Goal: Task Accomplishment & Management: Manage account settings

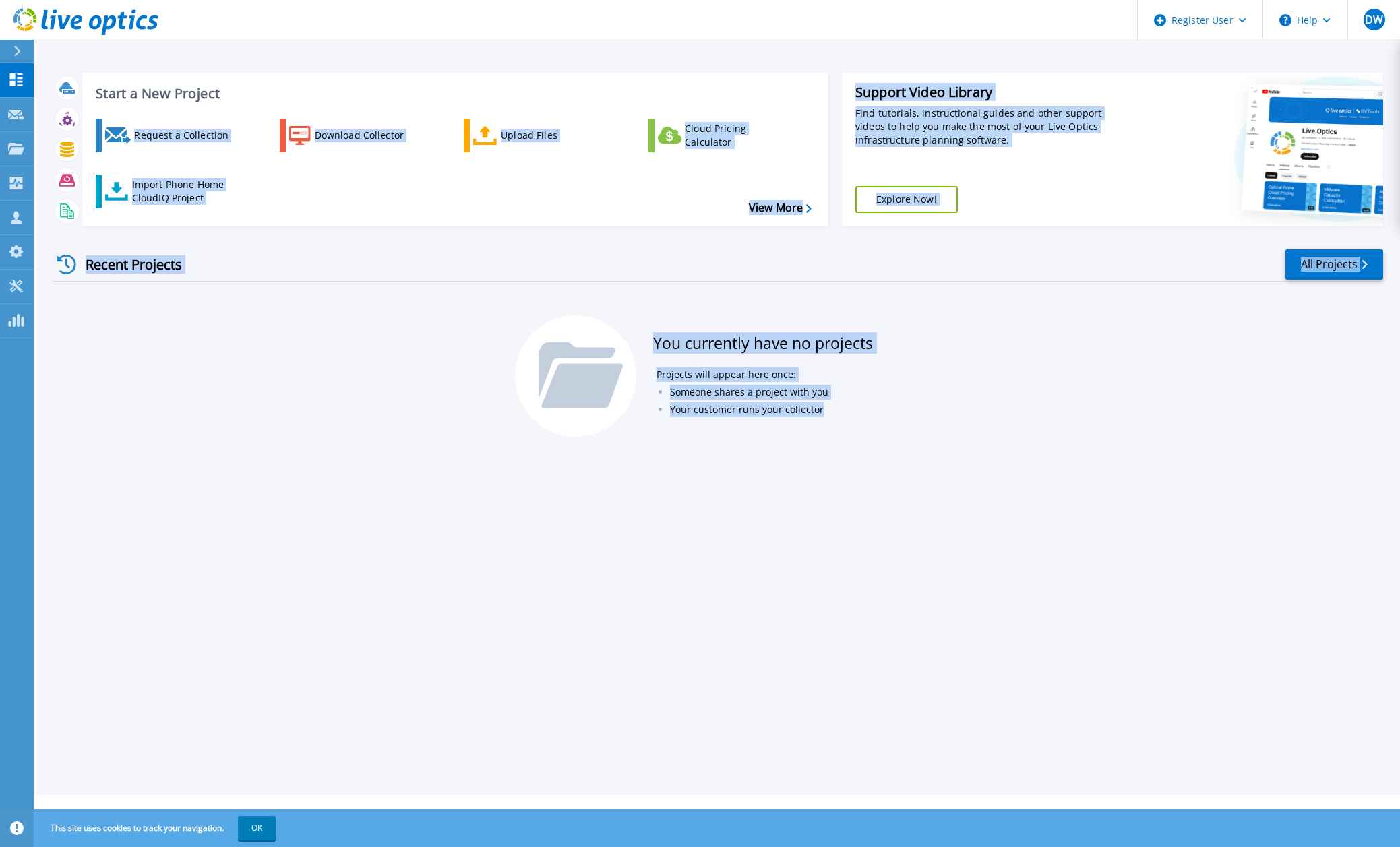
drag, startPoint x: 973, startPoint y: 528, endPoint x: 376, endPoint y: -16, distance: 807.7
click at [376, 0] on html "Register User Help DW Dell User David Wilson David.Wilson@dell.com Dell My Prof…" at bounding box center [700, 398] width 1400 height 795
click at [381, 56] on div "Start a New Project Request a Collection Download Collector Upload Files Cloud …" at bounding box center [717, 398] width 1367 height 795
drag, startPoint x: 375, startPoint y: 29, endPoint x: 893, endPoint y: 593, distance: 765.8
click at [893, 593] on div "Register User Help DW Dell User David Wilson David.Wilson@dell.com Dell My Prof…" at bounding box center [700, 398] width 1400 height 795
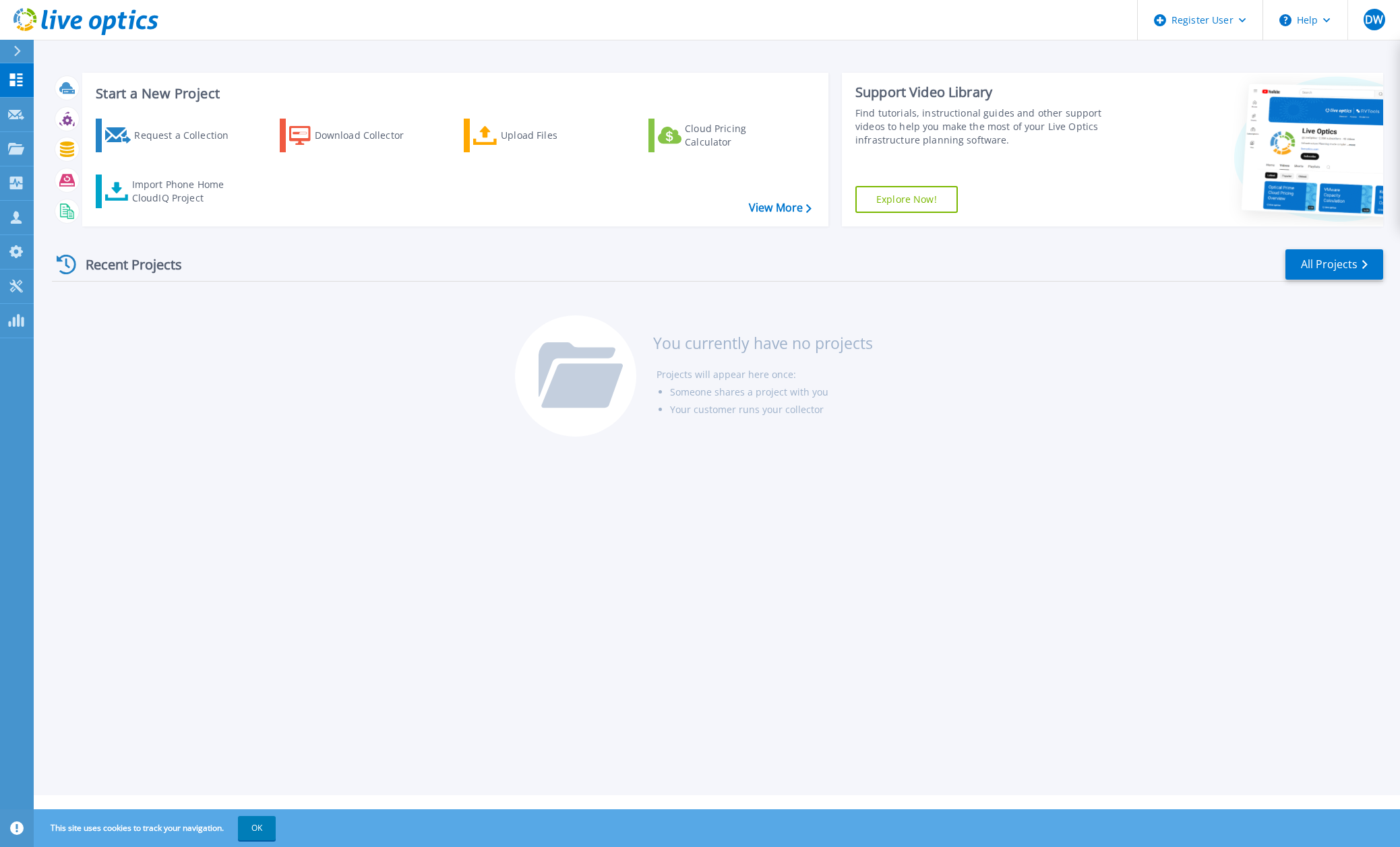
click at [893, 593] on div "Start a New Project Request a Collection Download Collector Upload Files Cloud …" at bounding box center [717, 398] width 1367 height 795
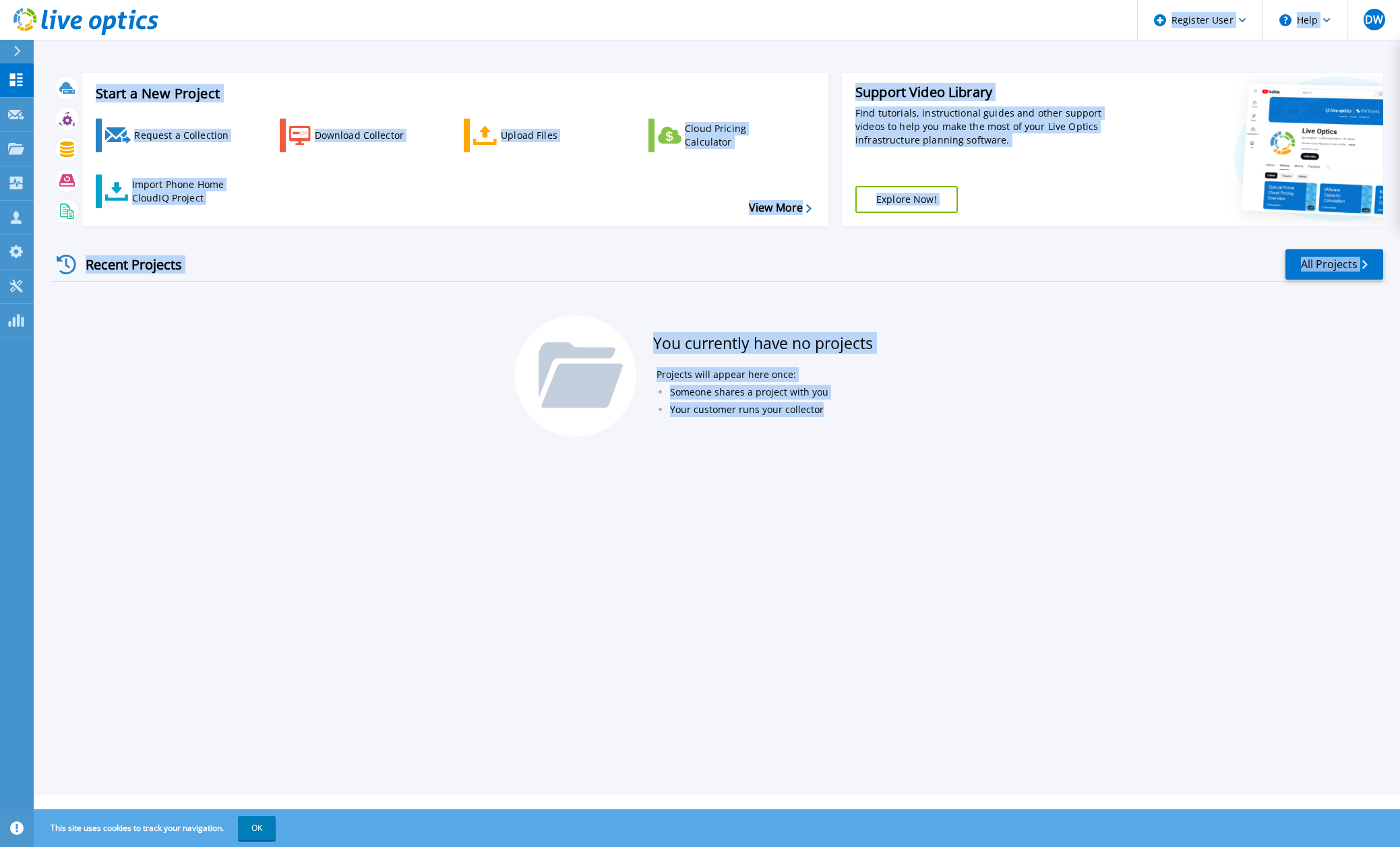
drag, startPoint x: 893, startPoint y: 593, endPoint x: 188, endPoint y: 32, distance: 901.0
click at [188, 32] on div "Register User Help DW Dell User David Wilson David.Wilson@dell.com Dell My Prof…" at bounding box center [700, 398] width 1400 height 795
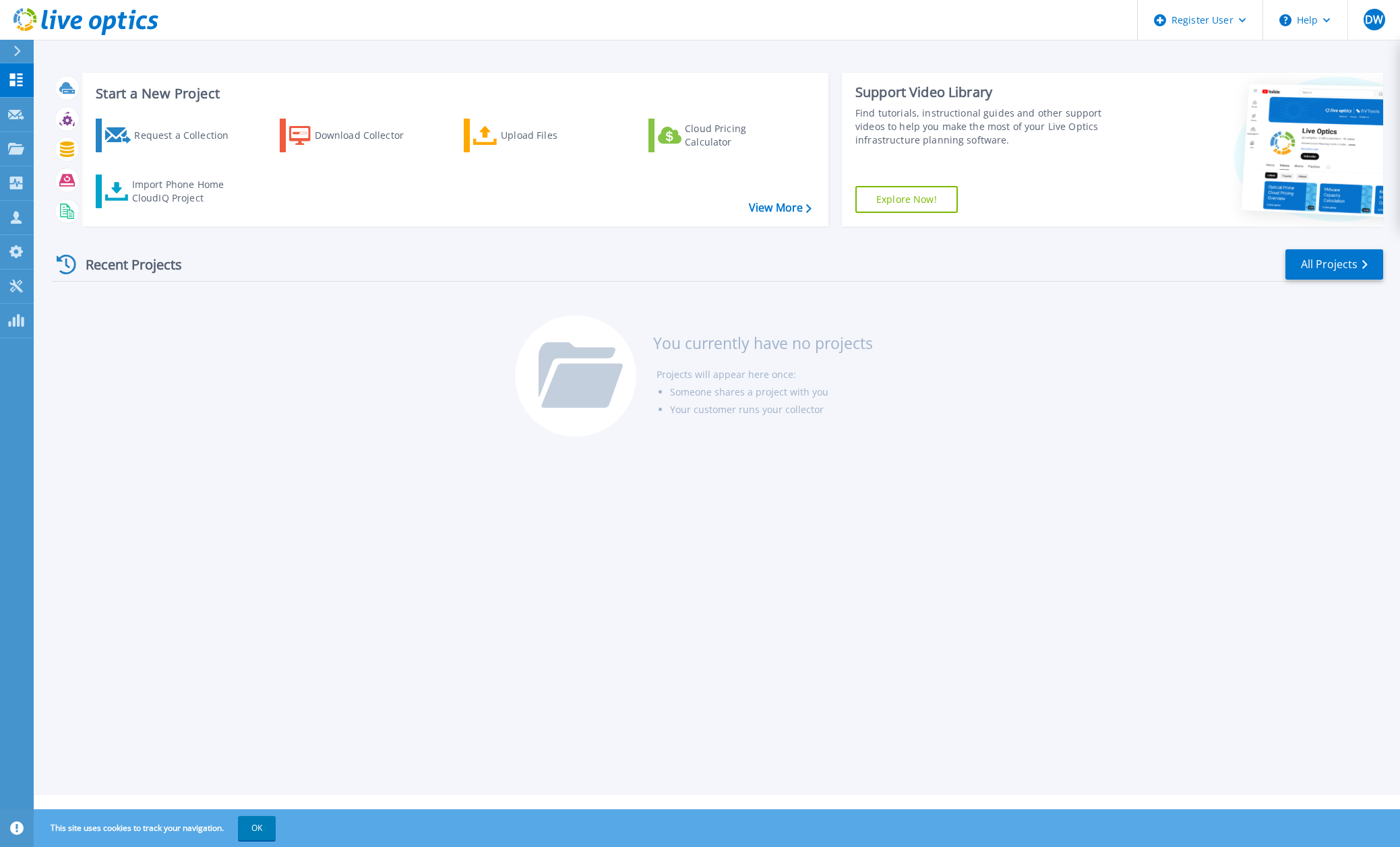
click at [188, 32] on header "Register User Help DW Dell User David Wilson David.Wilson@dell.com Dell My Prof…" at bounding box center [700, 20] width 1400 height 41
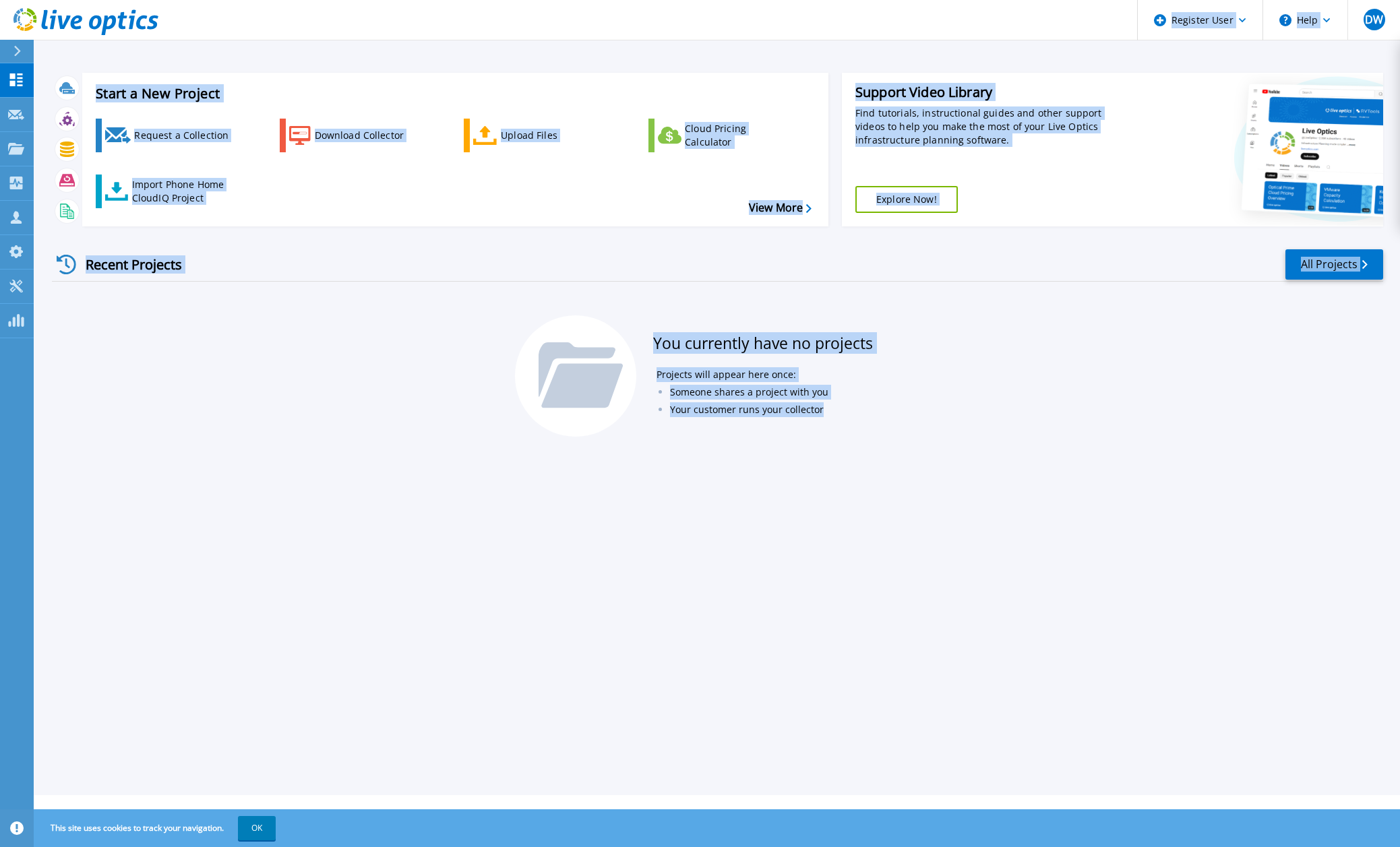
drag, startPoint x: 188, startPoint y: 32, endPoint x: 1062, endPoint y: 573, distance: 1027.9
click at [1062, 573] on div "Register User Help DW Dell User David Wilson David.Wilson@dell.com Dell My Prof…" at bounding box center [700, 398] width 1400 height 795
click at [1062, 573] on div "Start a New Project Request a Collection Download Collector Upload Files Cloud …" at bounding box center [717, 398] width 1367 height 795
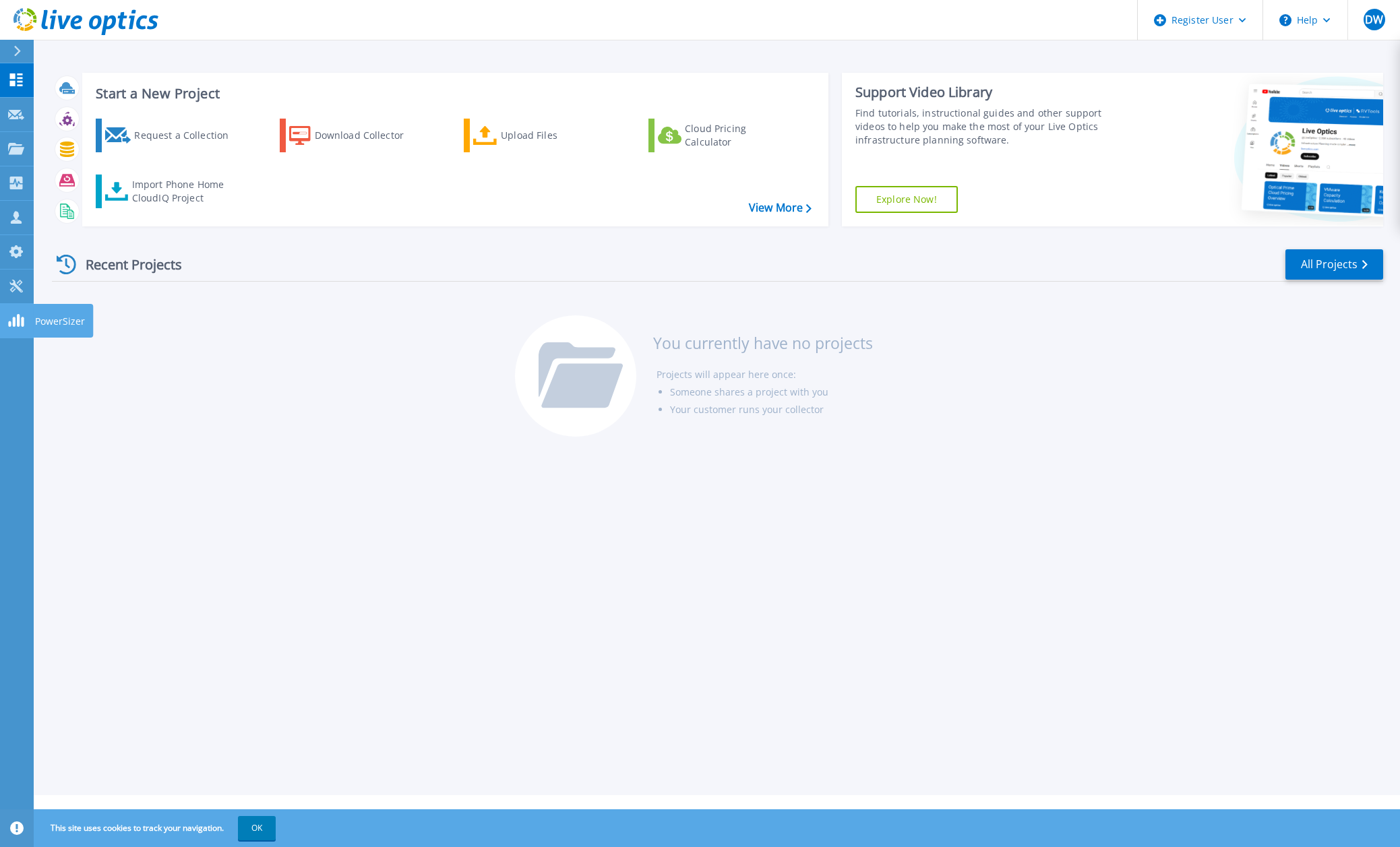
click at [21, 331] on link "PowerSizer PowerSizer" at bounding box center [17, 321] width 34 height 35
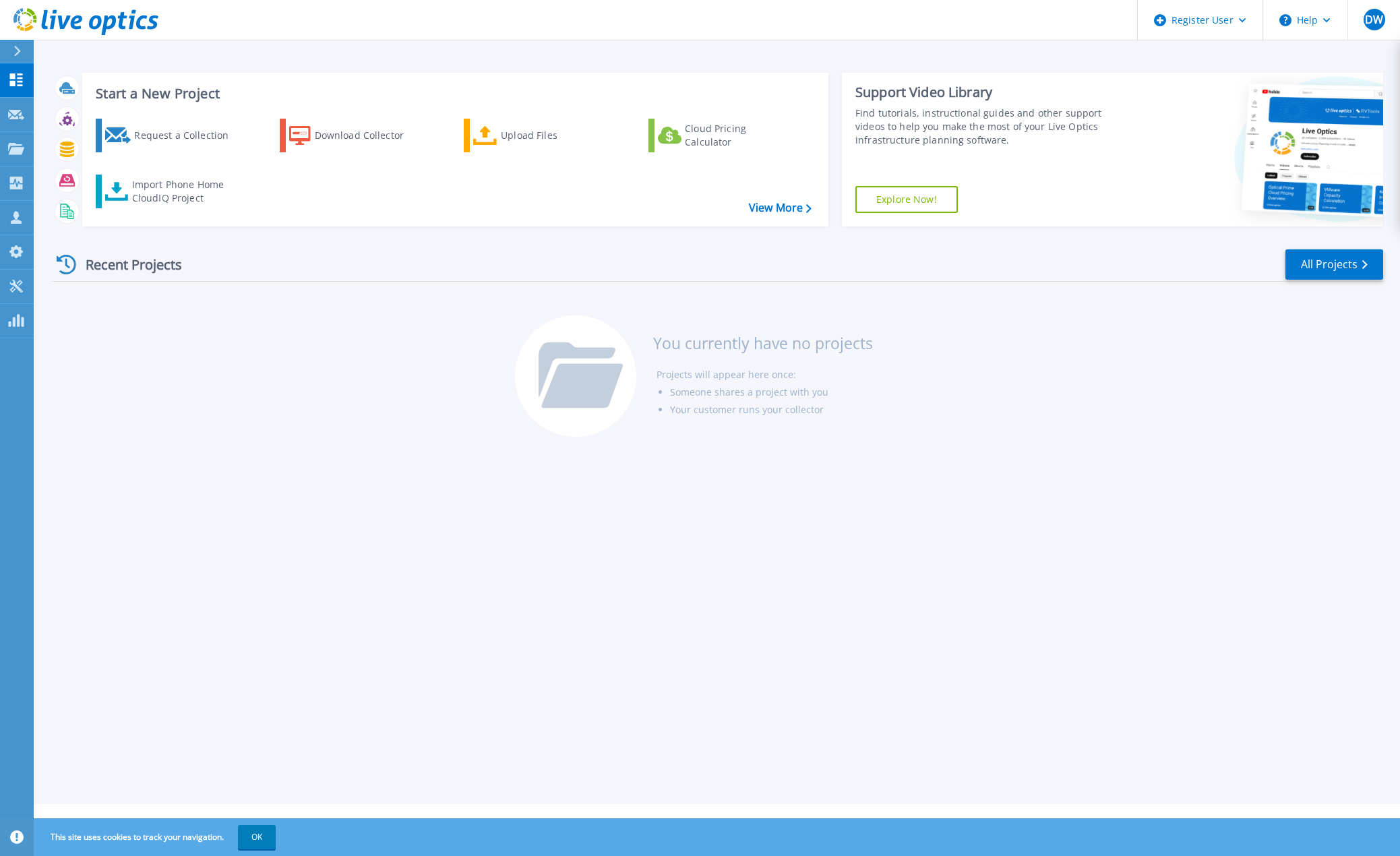
click at [142, 356] on div "Recent Projects All Projects You currently have no projects Projects will appea…" at bounding box center [717, 344] width 1331 height 213
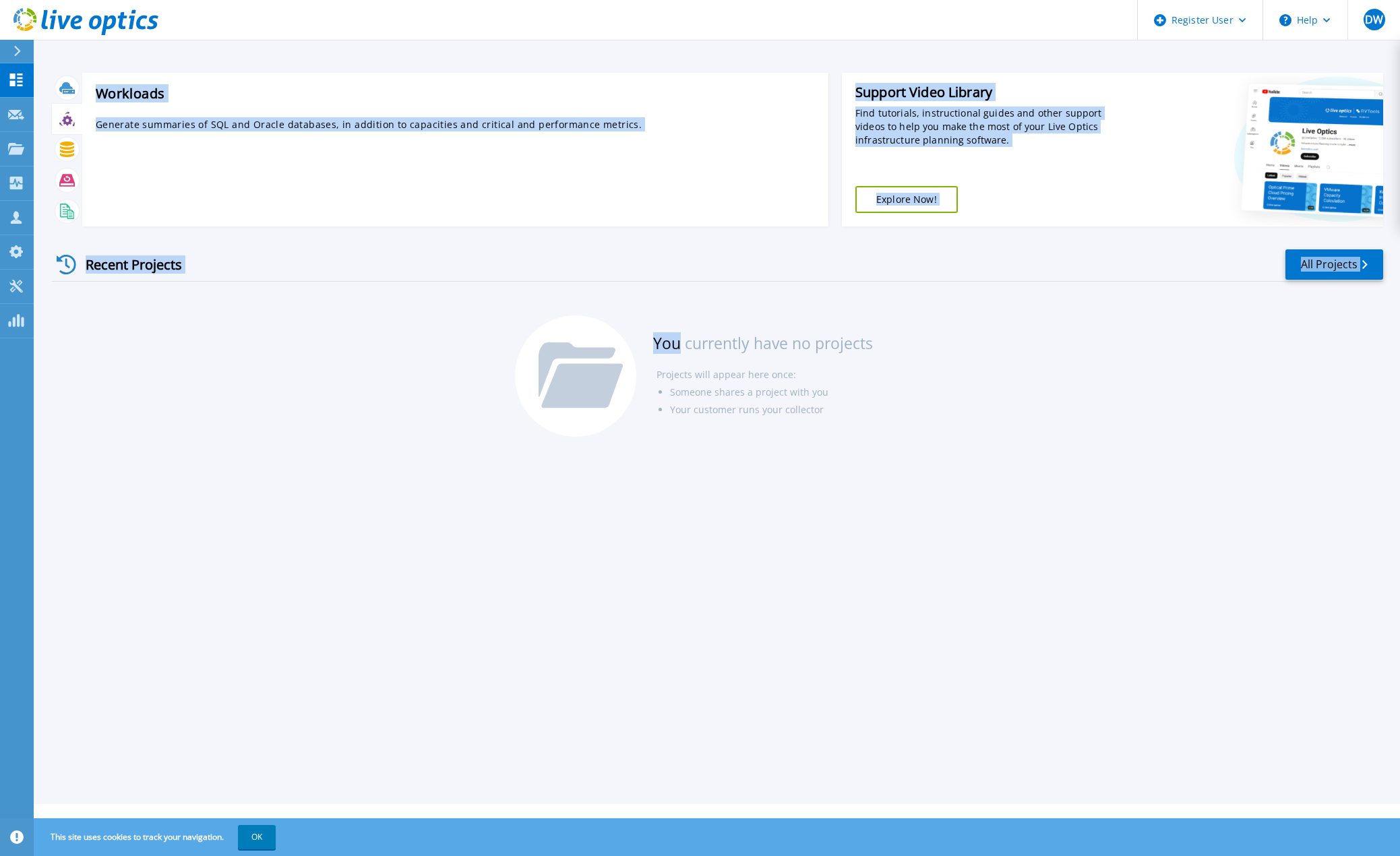
drag, startPoint x: 142, startPoint y: 356, endPoint x: 43, endPoint y: -58, distance: 425.7
click at [43, 0] on html "Register User Help DW Dell User David Wilson David.Wilson@dell.com Dell My Prof…" at bounding box center [700, 402] width 1400 height 804
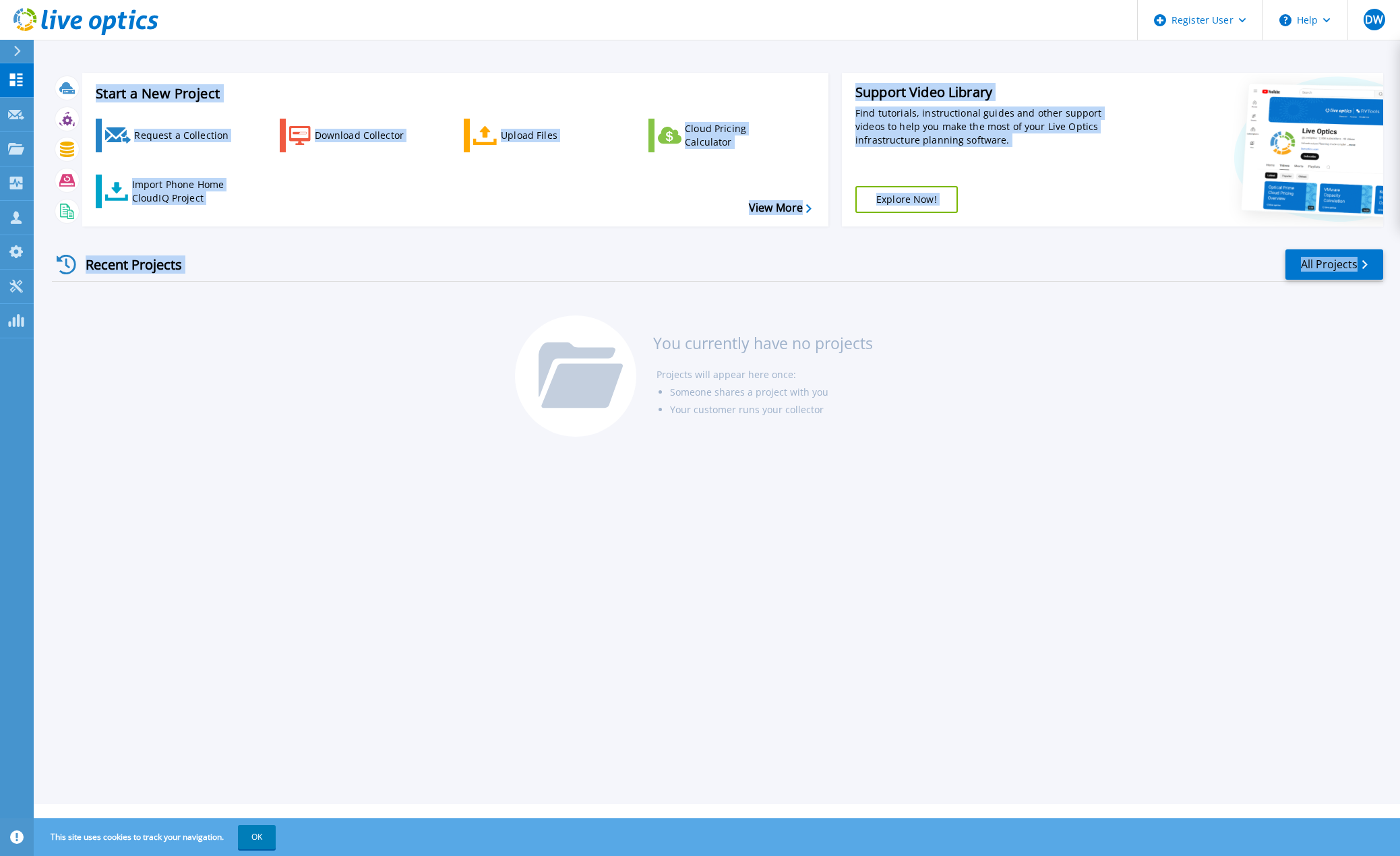
click at [215, 47] on div "Start a New Project Request a Collection Download Collector Upload Files Cloud …" at bounding box center [717, 402] width 1367 height 804
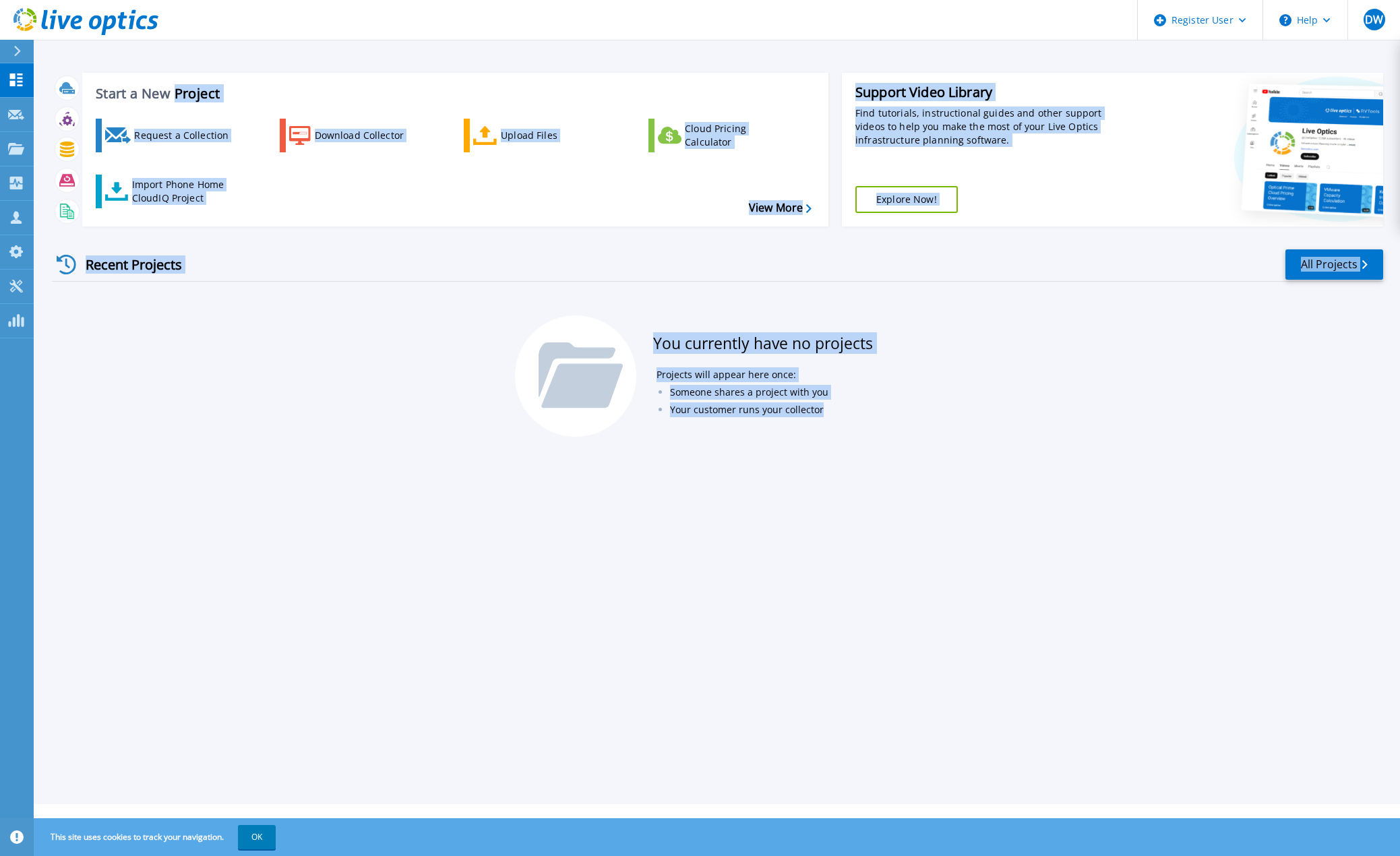
drag, startPoint x: 624, startPoint y: 306, endPoint x: 1008, endPoint y: 517, distance: 438.2
click at [1008, 517] on div "Start a New Project Request a Collection Download Collector Upload Files Cloud …" at bounding box center [717, 402] width 1367 height 804
drag, startPoint x: 1008, startPoint y: 517, endPoint x: 683, endPoint y: 41, distance: 576.4
click at [683, 41] on div "Start a New Project Request a Collection Download Collector Upload Files Cloud …" at bounding box center [717, 402] width 1367 height 804
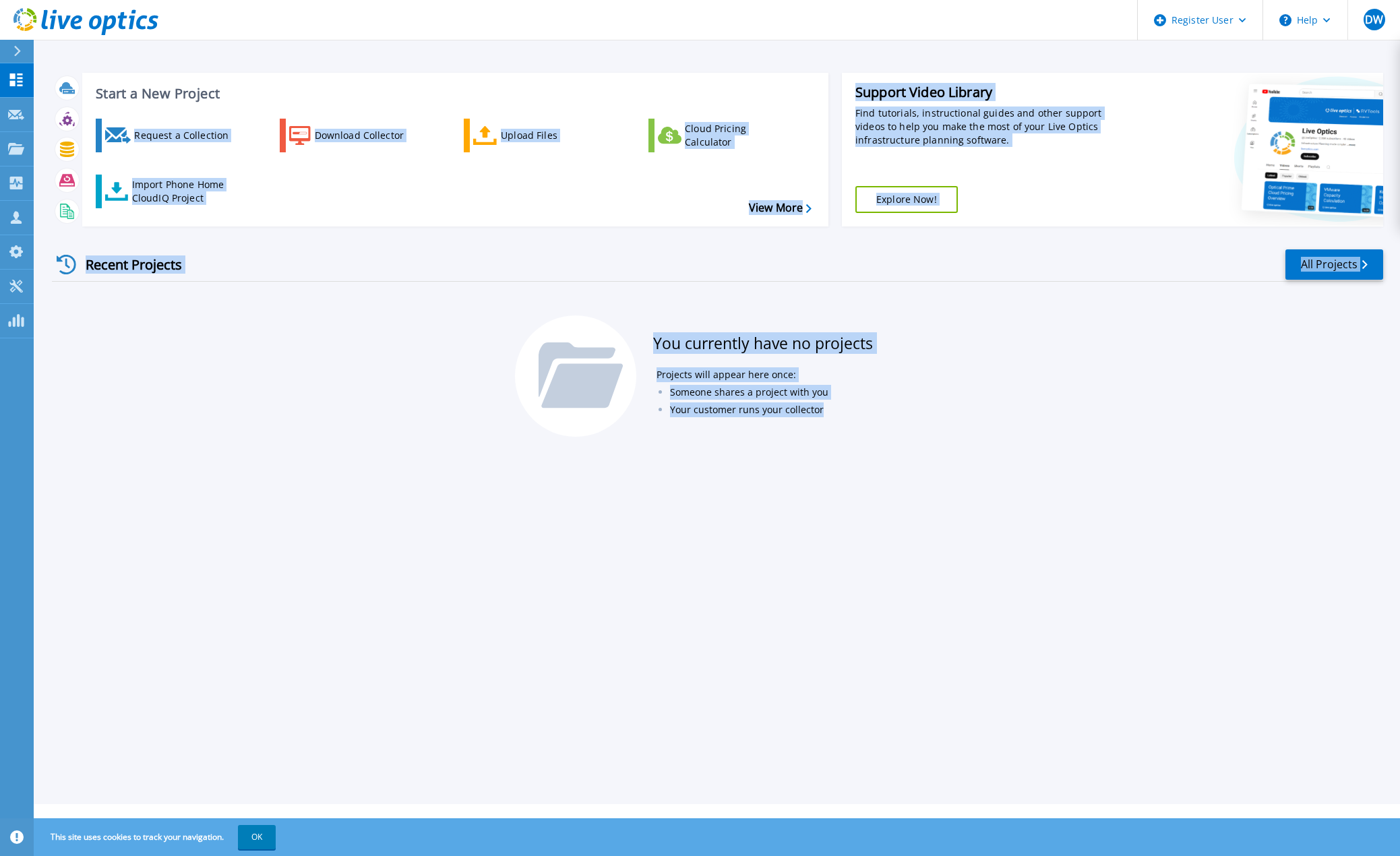
click at [683, 41] on div "Start a New Project Request a Collection Download Collector Upload Files Cloud …" at bounding box center [717, 402] width 1367 height 804
drag, startPoint x: 683, startPoint y: 41, endPoint x: 1040, endPoint y: 498, distance: 579.9
click at [1040, 498] on div "Start a New Project Request a Collection Download Collector Upload Files Cloud …" at bounding box center [717, 402] width 1367 height 804
drag, startPoint x: 1040, startPoint y: 498, endPoint x: 296, endPoint y: -82, distance: 943.4
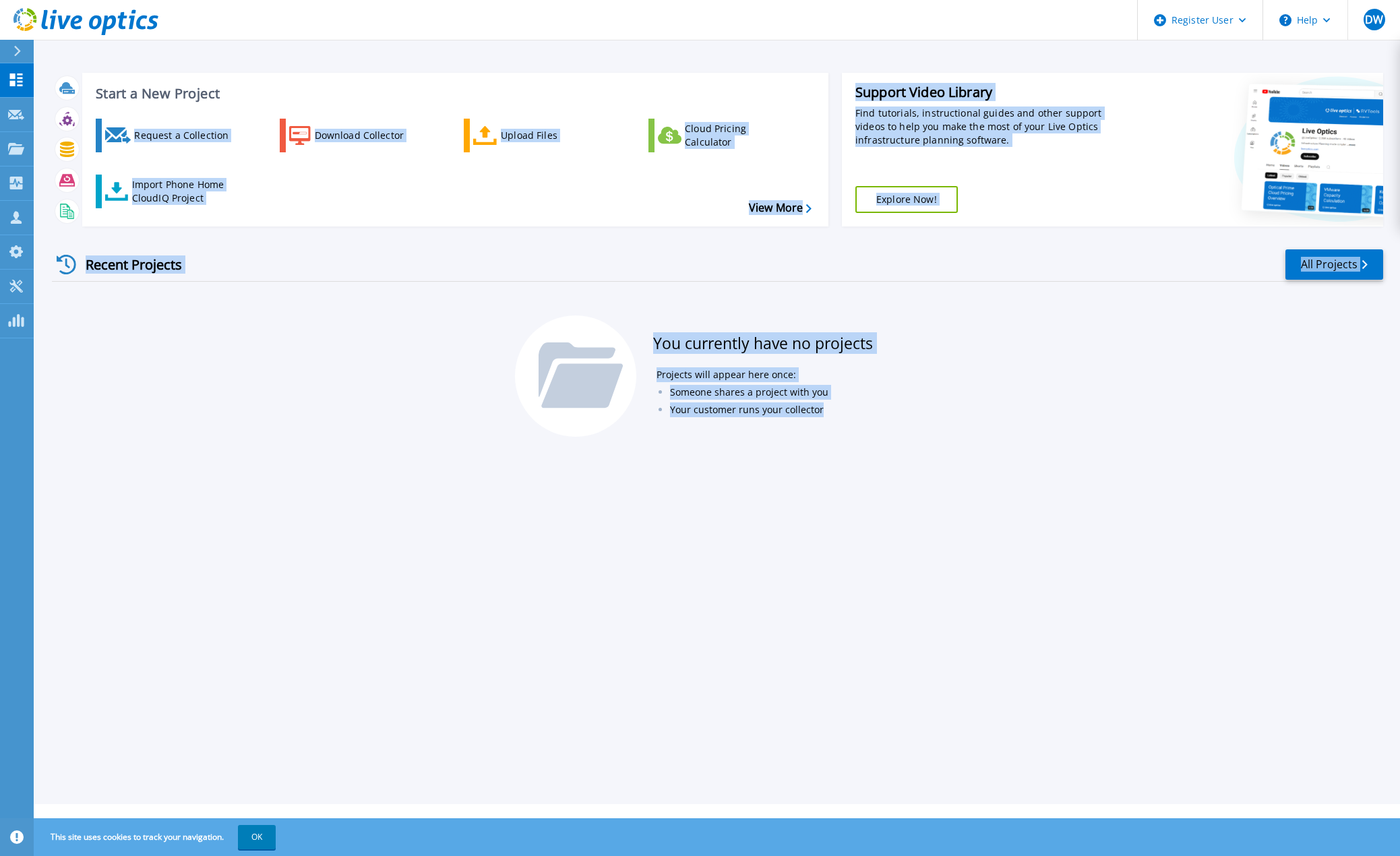
click at [296, 0] on html "Register User Help DW Dell User David Wilson David.Wilson@dell.com Dell My Prof…" at bounding box center [700, 402] width 1400 height 804
drag, startPoint x: 235, startPoint y: 389, endPoint x: 70, endPoint y: 437, distance: 171.8
click at [235, 389] on div "Recent Projects All Projects You currently have no projects Projects will appea…" at bounding box center [717, 344] width 1331 height 213
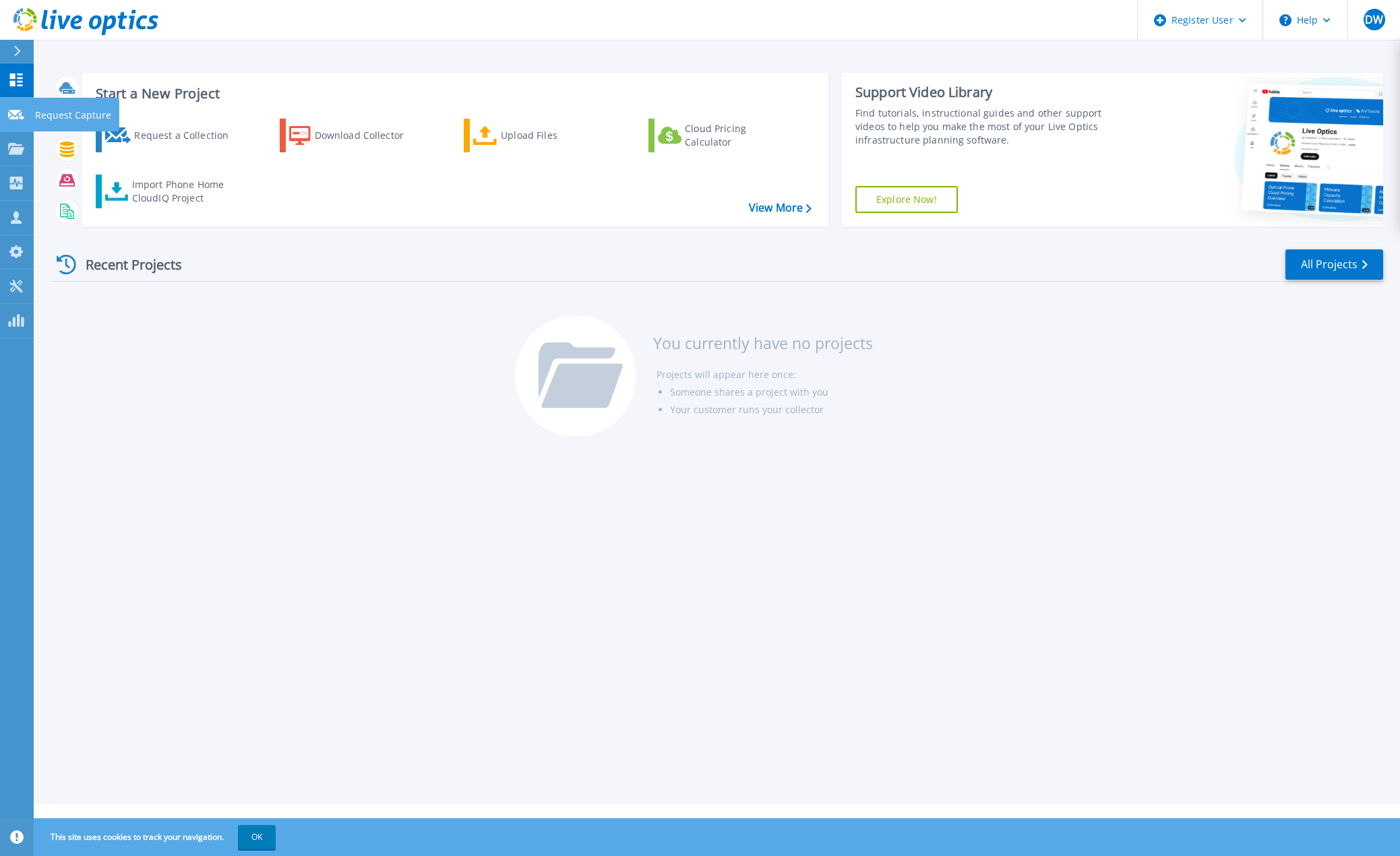
click at [15, 106] on link "Request Capture Request Capture" at bounding box center [17, 114] width 34 height 35
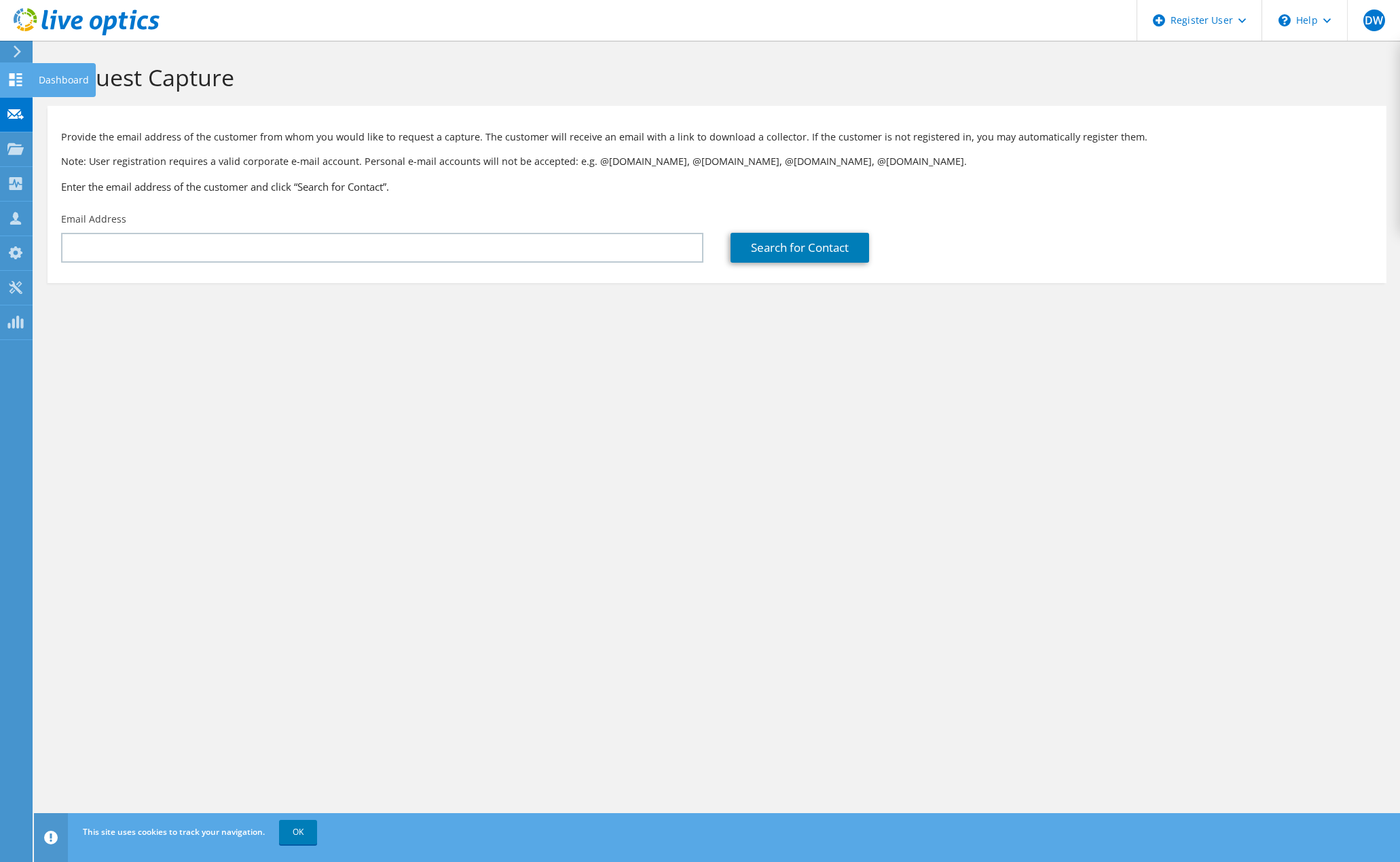
click at [23, 76] on icon at bounding box center [16, 80] width 16 height 13
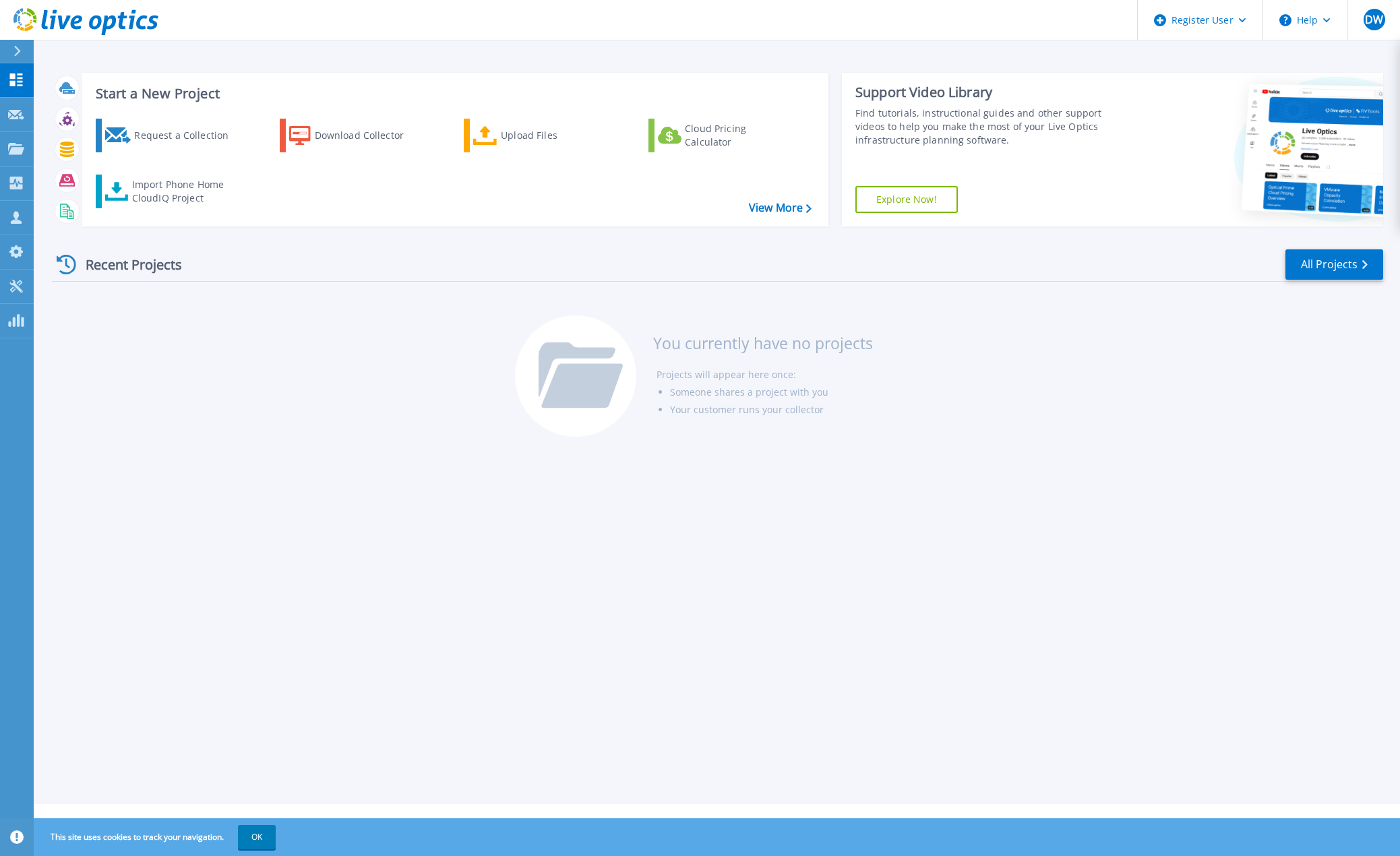
click at [15, 48] on icon at bounding box center [17, 51] width 7 height 11
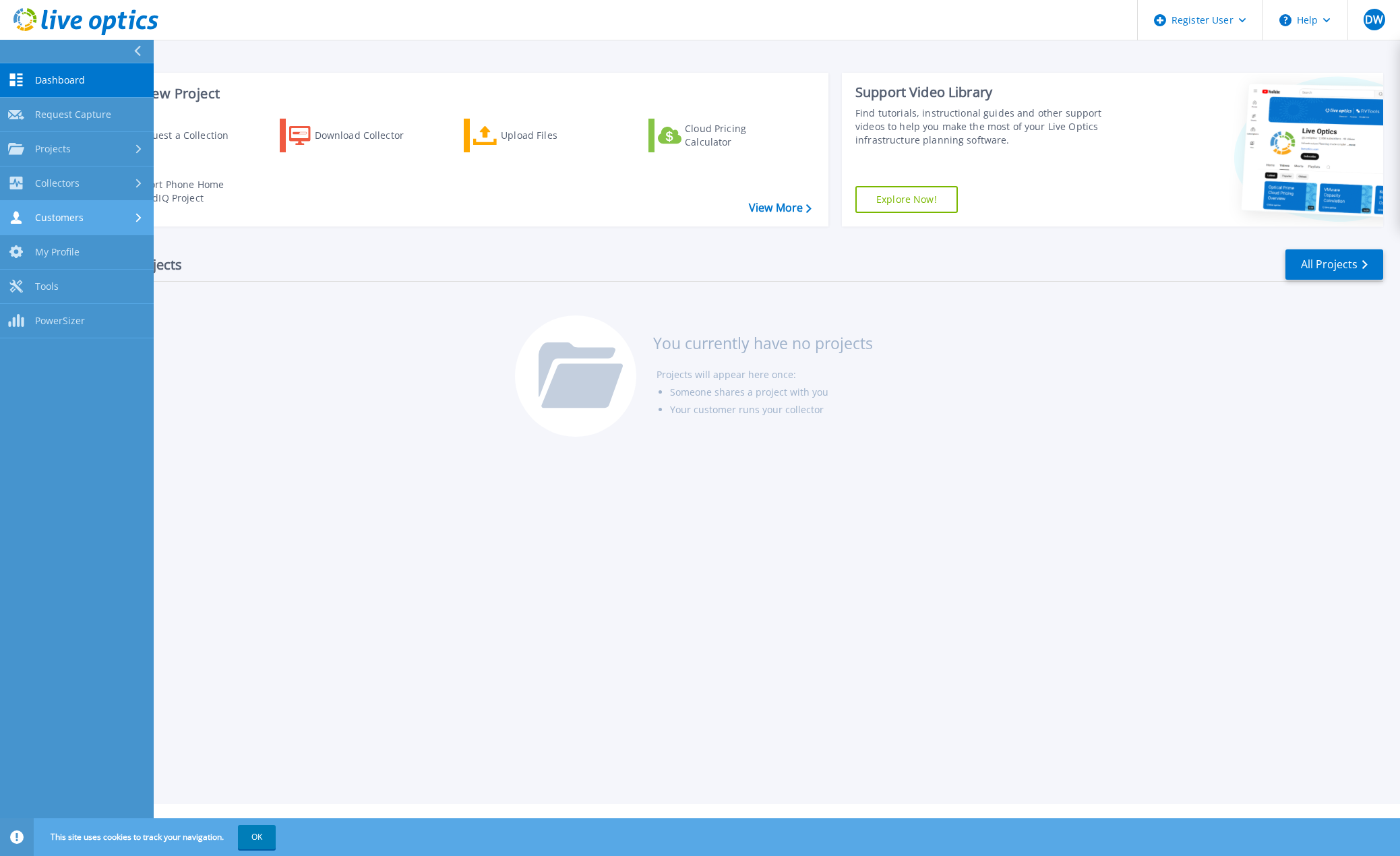
click at [86, 222] on div "Customers" at bounding box center [77, 217] width 137 height 13
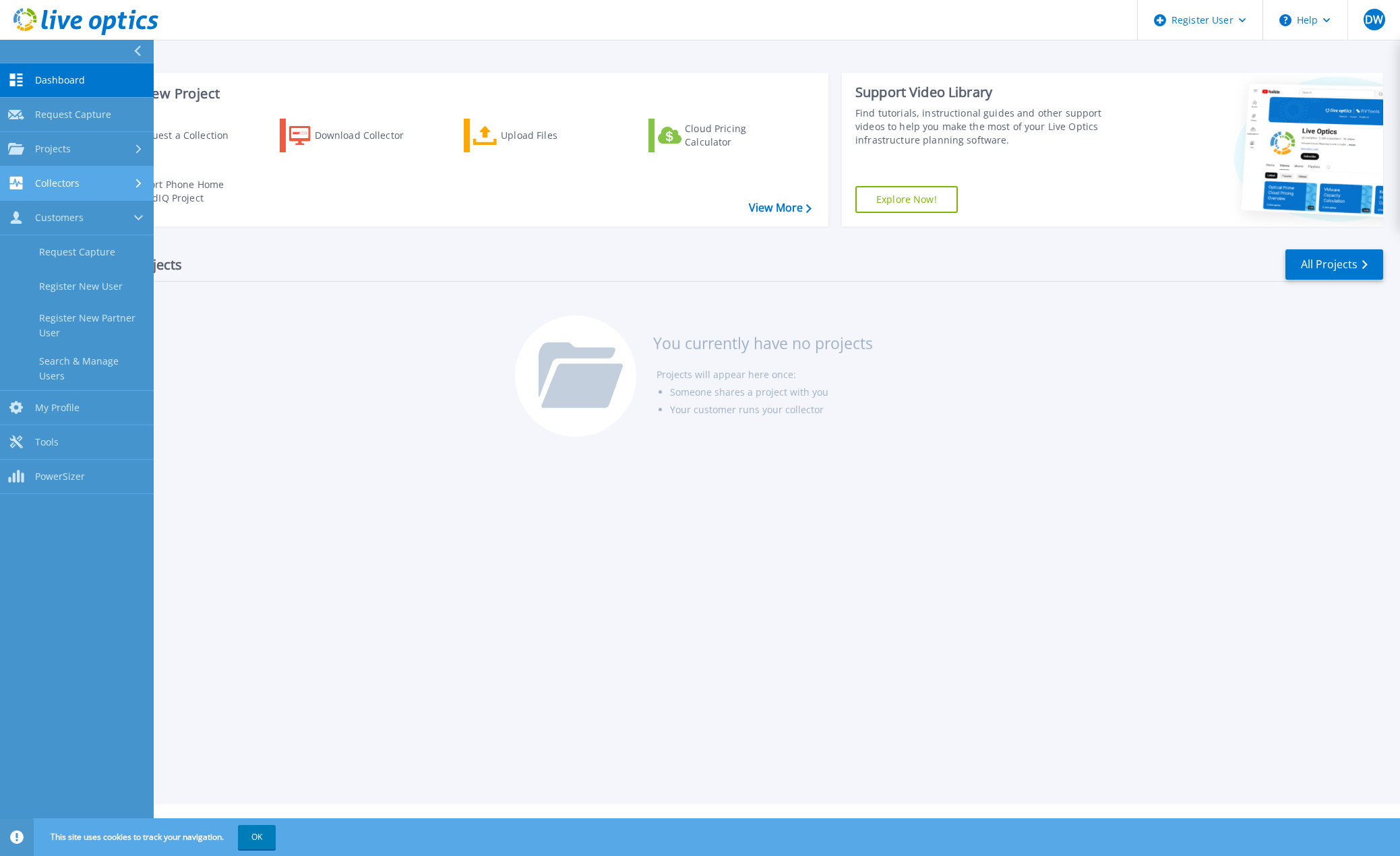
click at [97, 170] on link "Collectors Collectors" at bounding box center [77, 184] width 154 height 35
click at [97, 145] on div "Projects" at bounding box center [77, 149] width 137 height 12
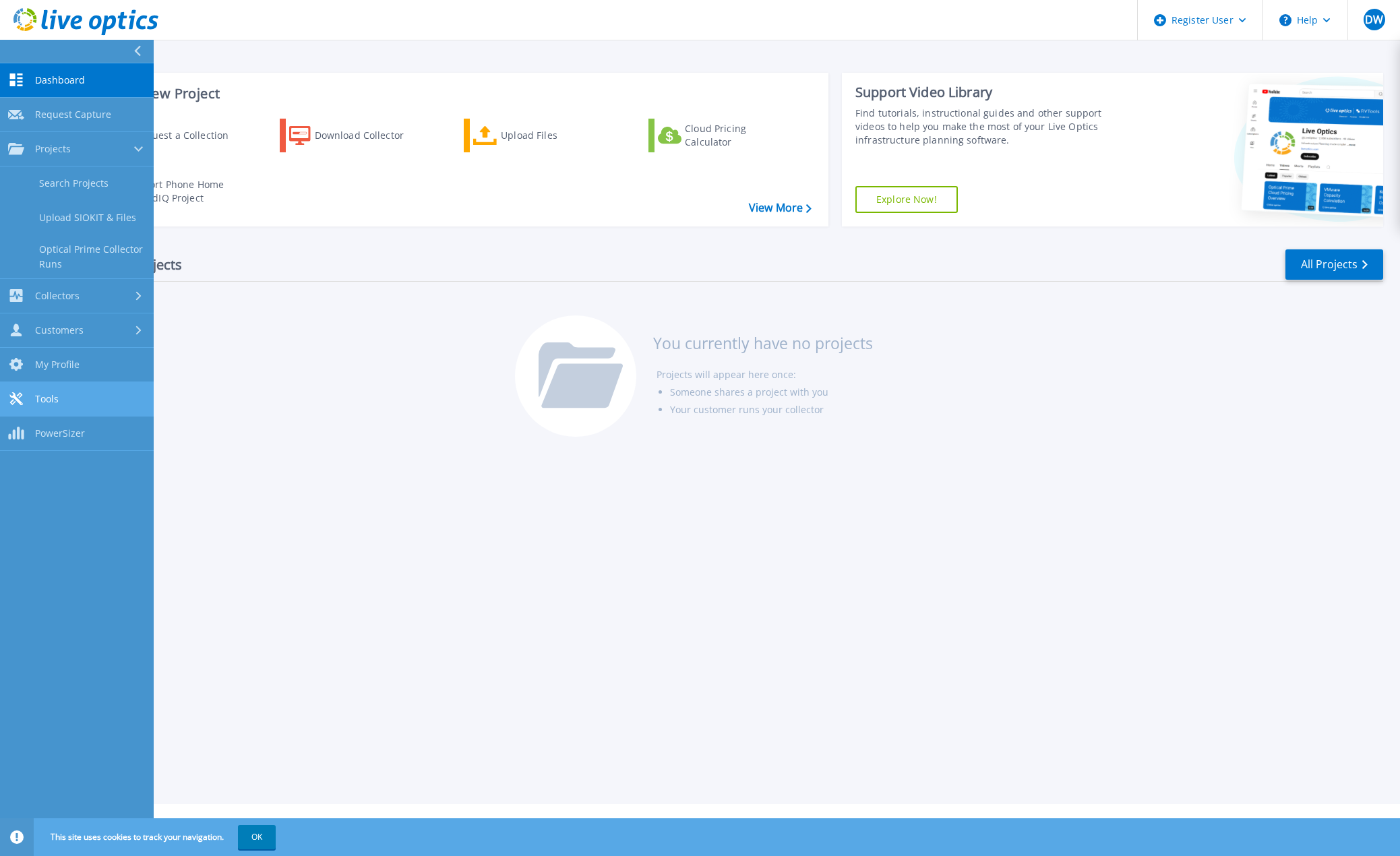
click at [91, 393] on link "Tools Tools" at bounding box center [77, 399] width 154 height 35
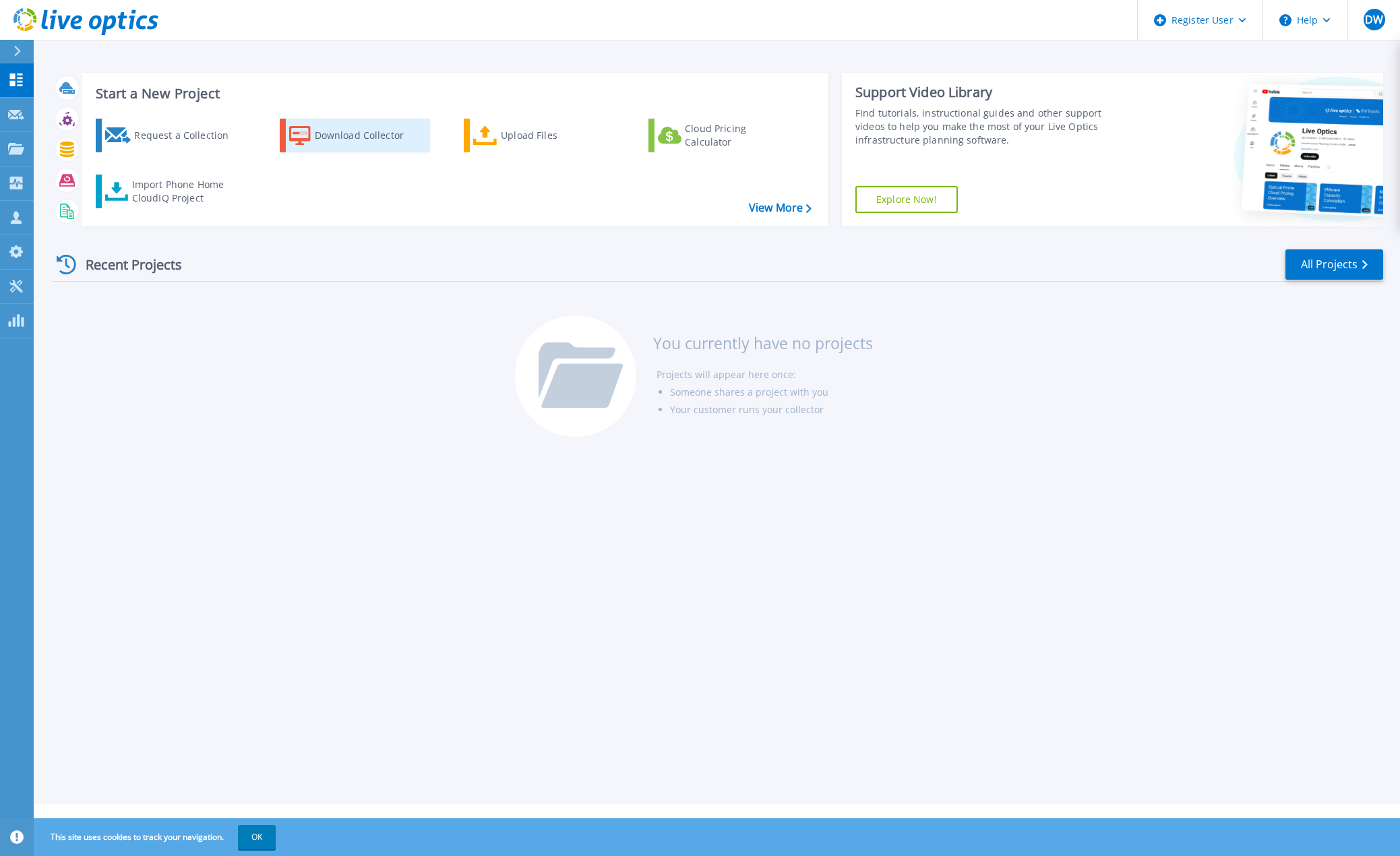
click at [339, 131] on div "Download Collector" at bounding box center [369, 135] width 108 height 27
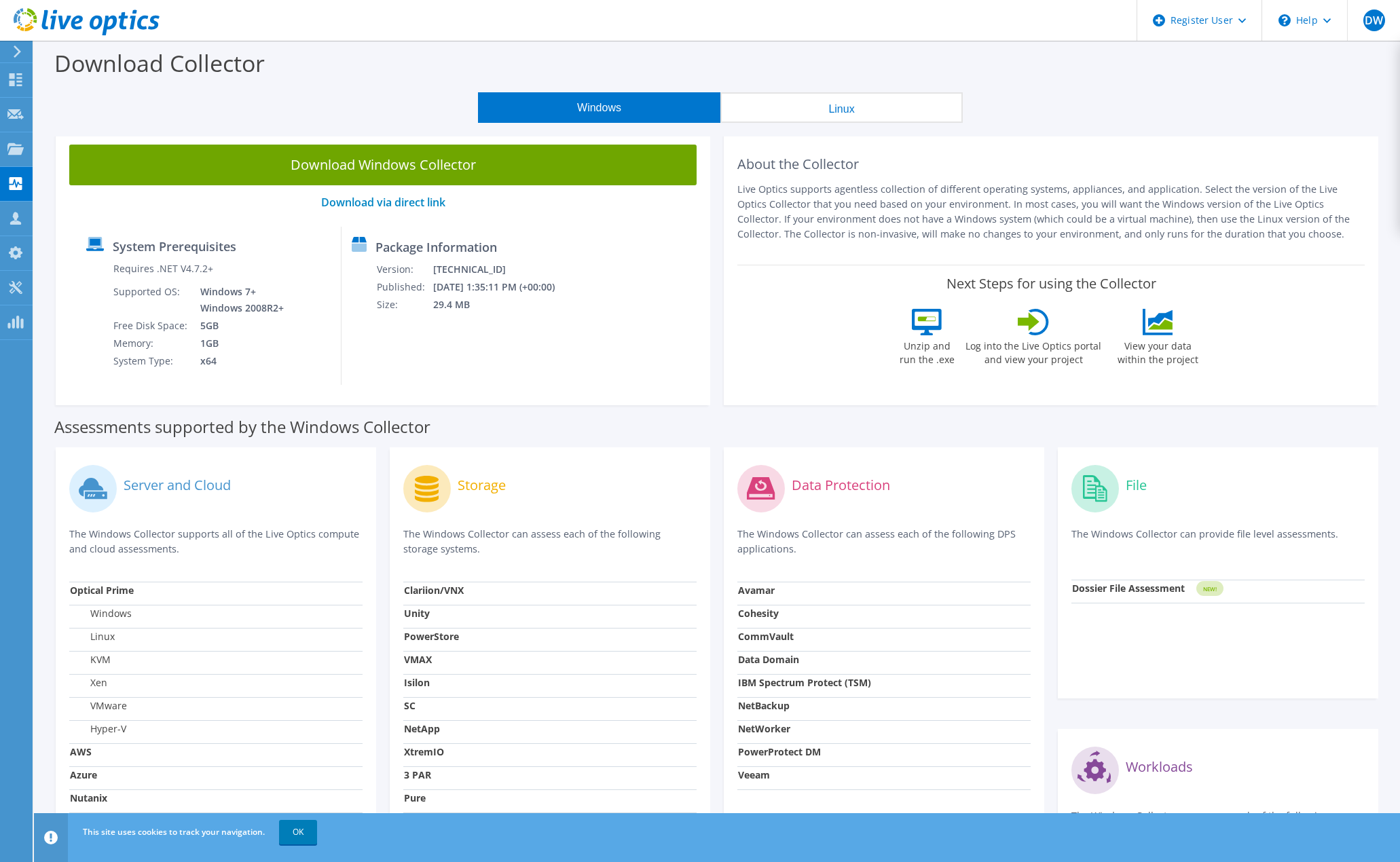
click at [13, 51] on icon at bounding box center [17, 51] width 10 height 12
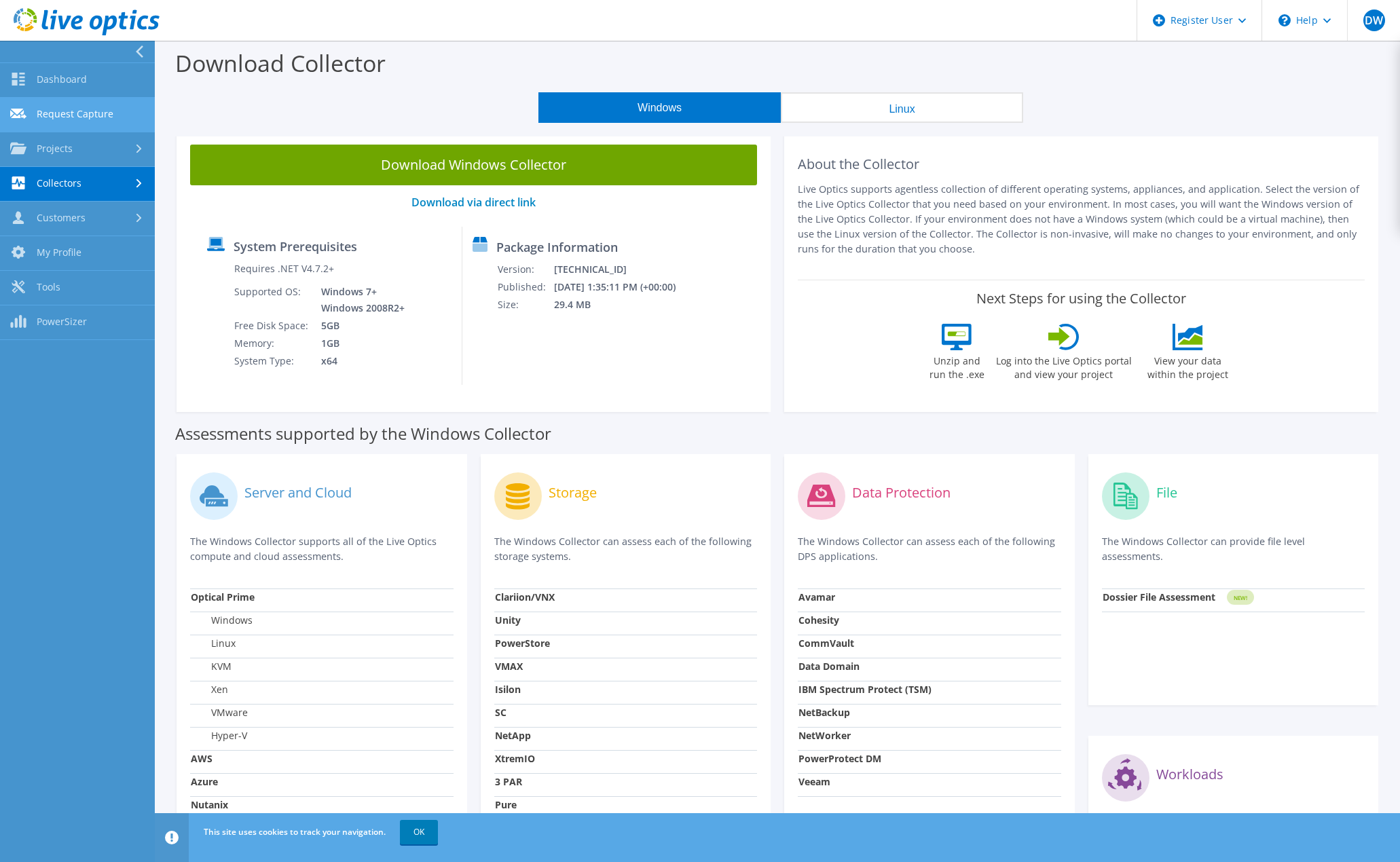
click at [84, 123] on link "Request Capture" at bounding box center [77, 115] width 155 height 35
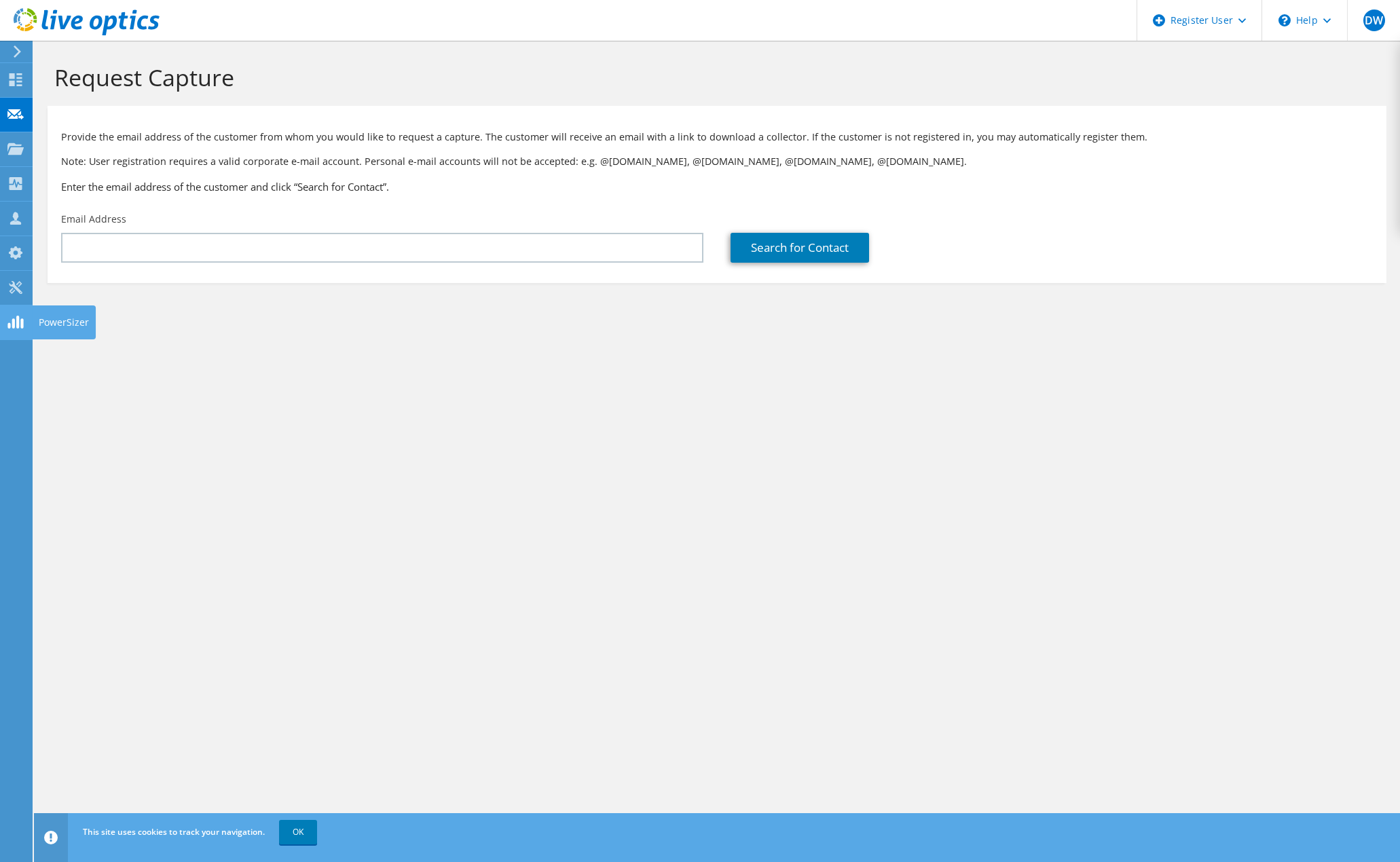
click at [23, 321] on use at bounding box center [15, 322] width 16 height 13
click at [12, 287] on icon at bounding box center [16, 287] width 16 height 13
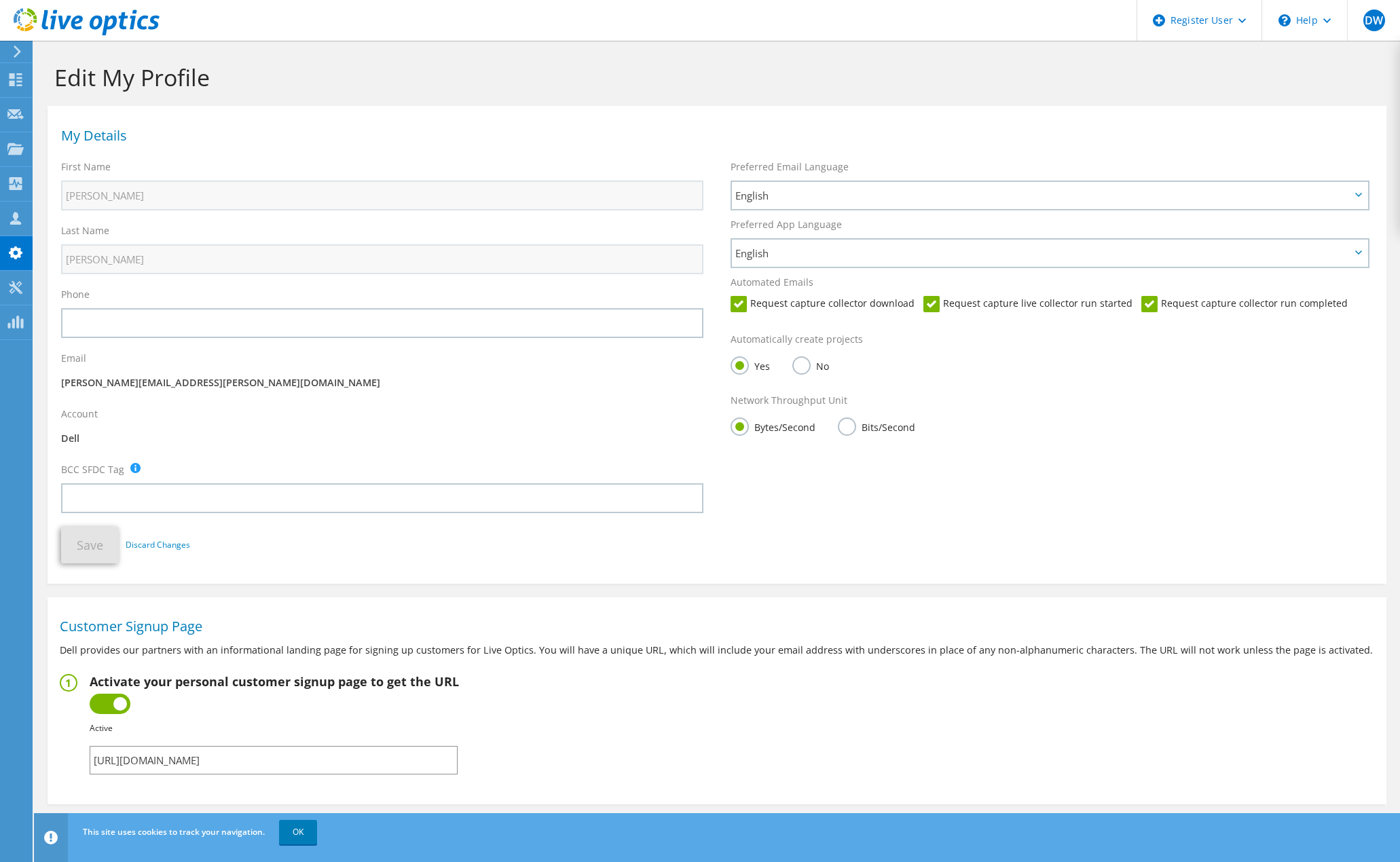
scroll to position [24, 0]
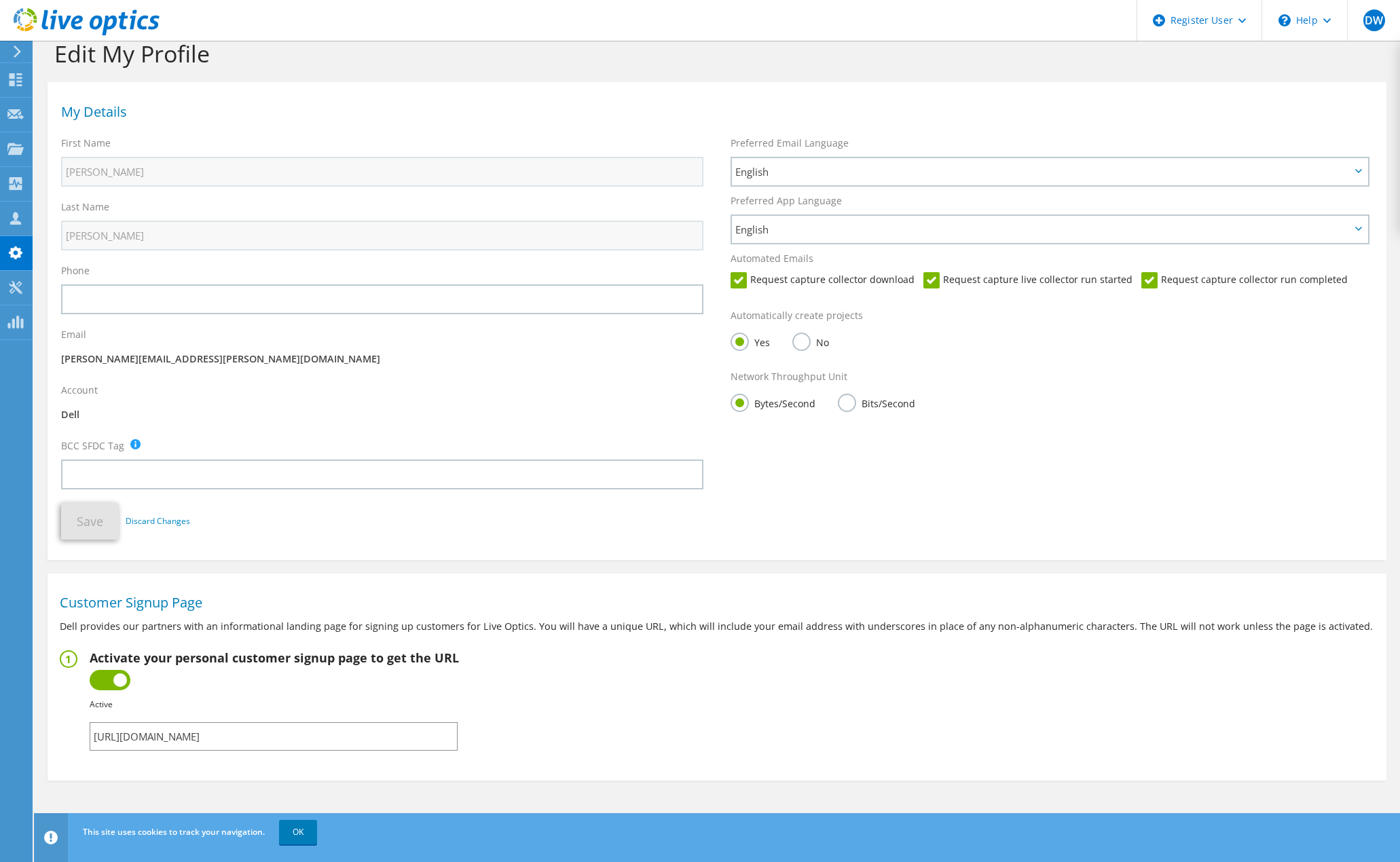
drag, startPoint x: 381, startPoint y: 739, endPoint x: 74, endPoint y: 751, distance: 307.2
click at [74, 751] on fieldset "Activate your personal customer signup page to get the URL Inactive Active Fail…" at bounding box center [716, 700] width 1315 height 100
click at [369, 282] on div "Phone" at bounding box center [382, 289] width 670 height 64
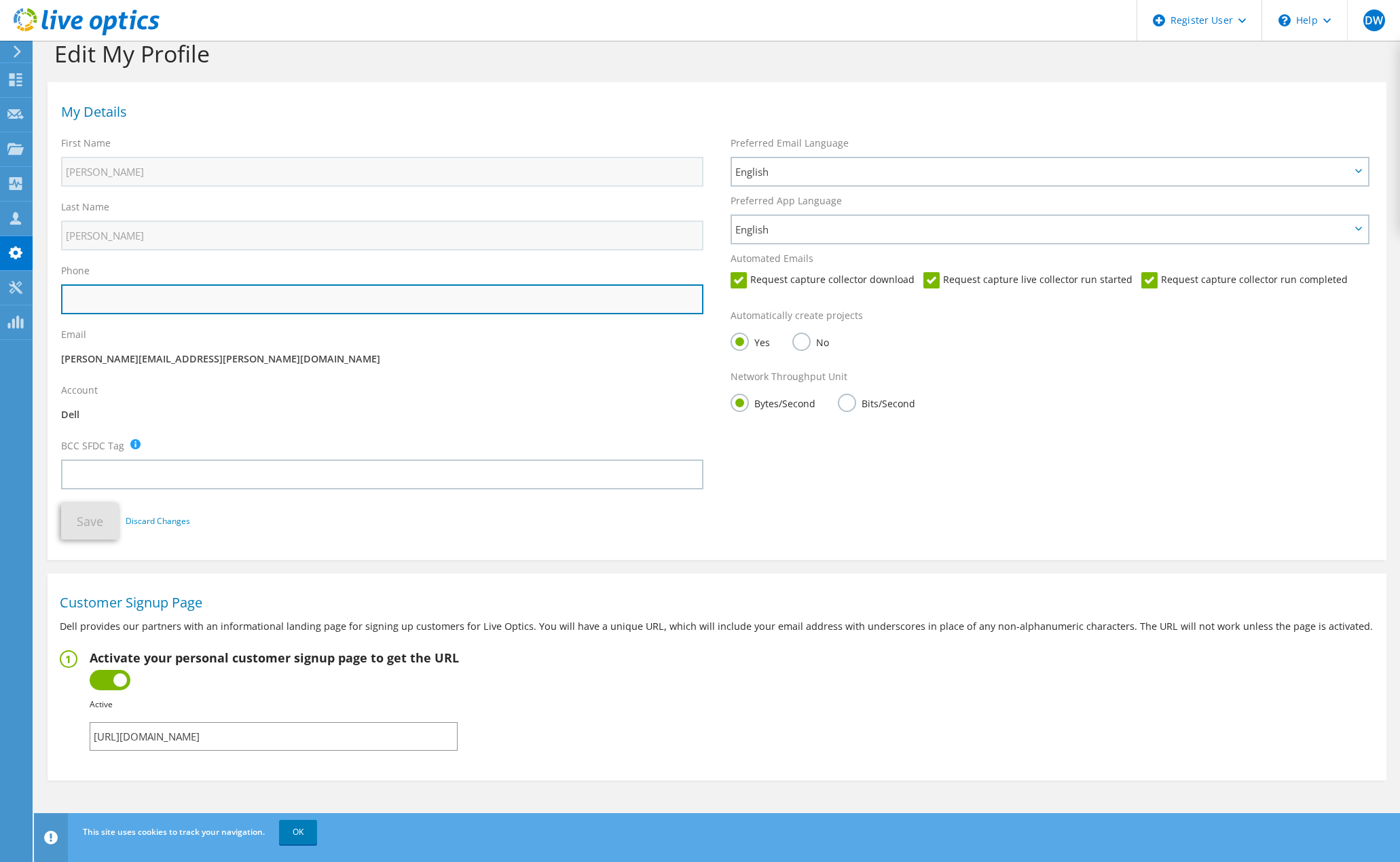
click at [369, 288] on input "text" at bounding box center [382, 299] width 642 height 30
type input "5"
type input "[PHONE_NUMBER]"
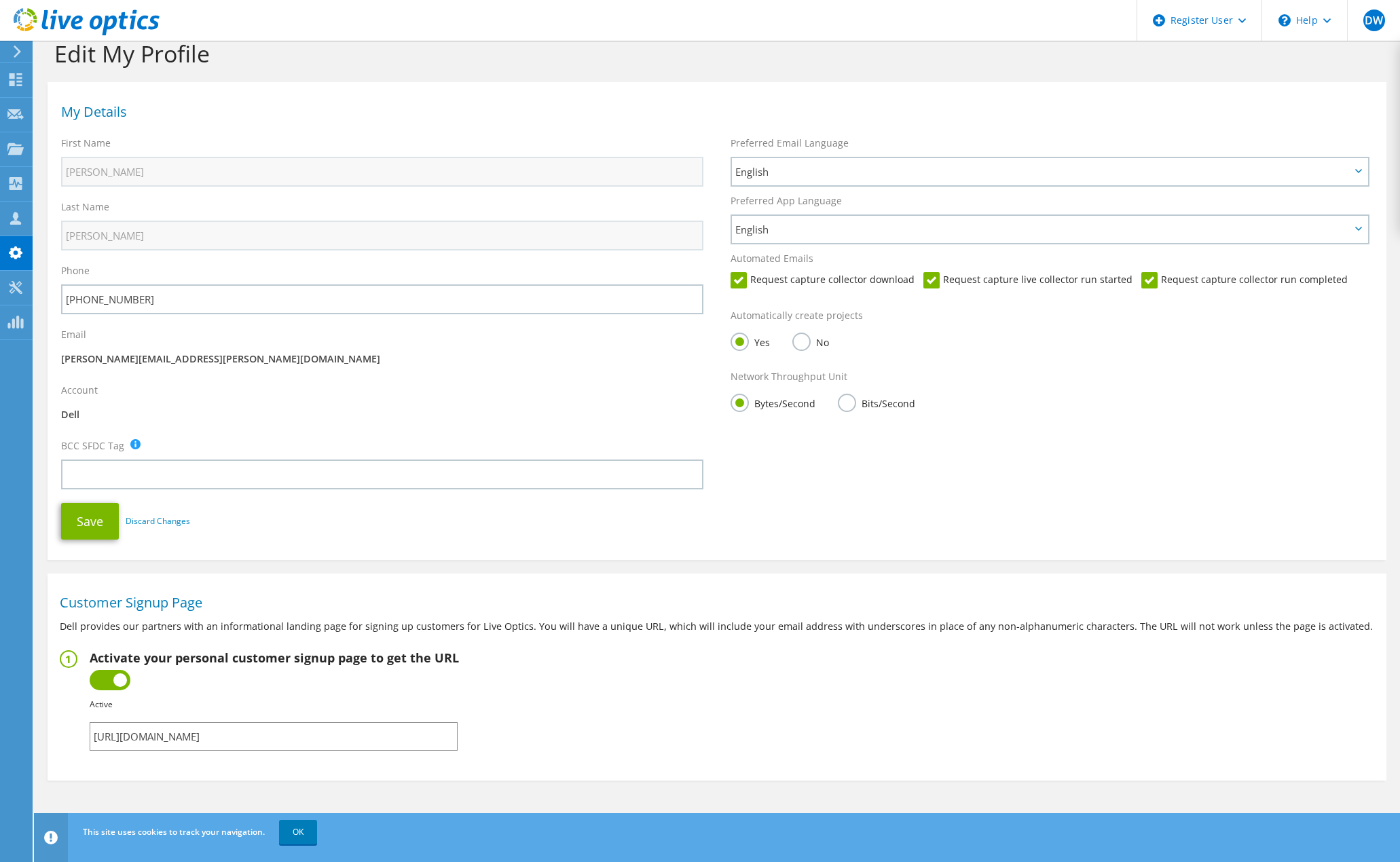
click at [375, 366] on p "[PERSON_NAME][EMAIL_ADDRESS][PERSON_NAME][DOMAIN_NAME]" at bounding box center [382, 359] width 642 height 15
click at [77, 531] on button "Save" at bounding box center [90, 521] width 58 height 36
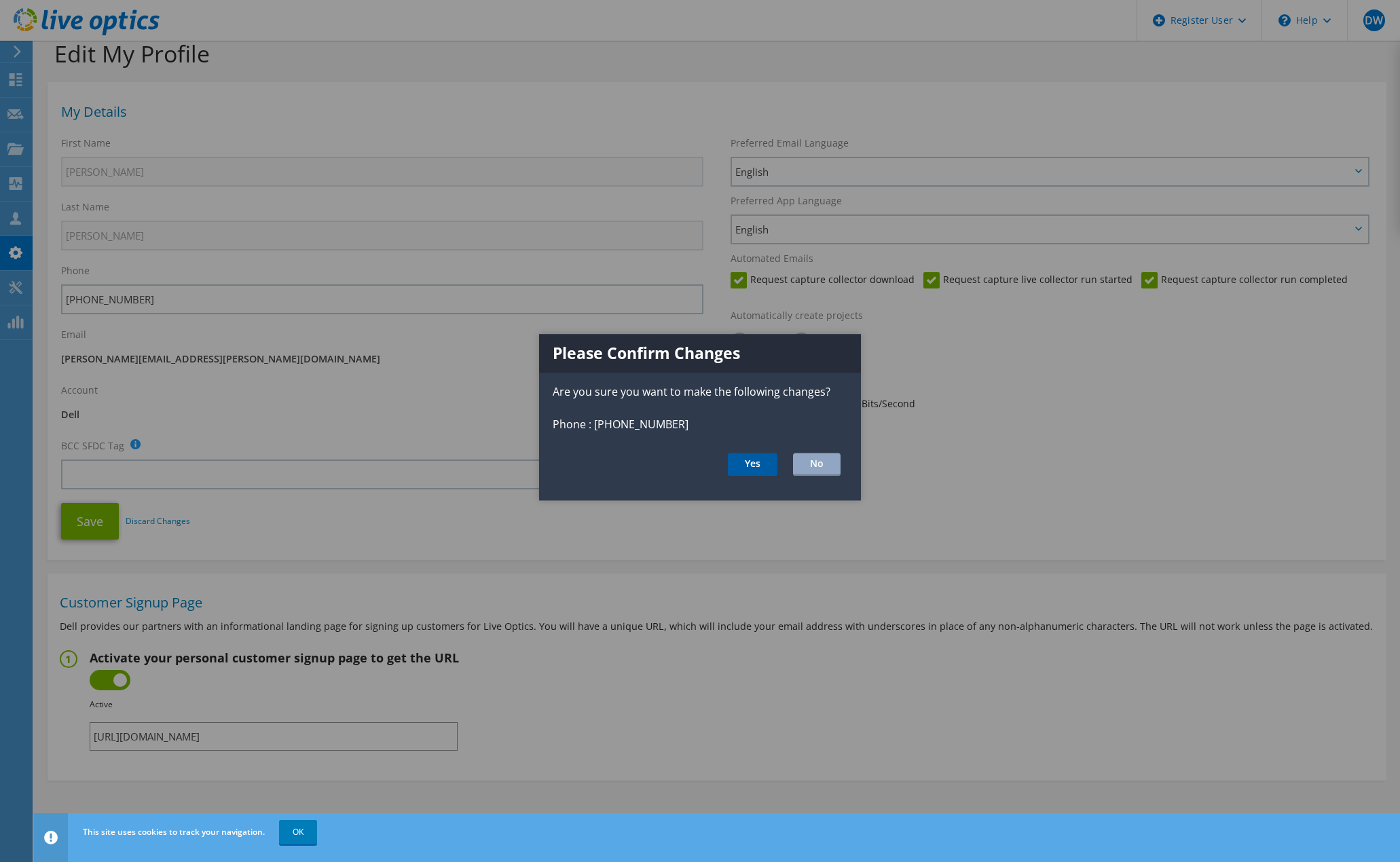
click at [773, 464] on button "Yes" at bounding box center [752, 464] width 50 height 23
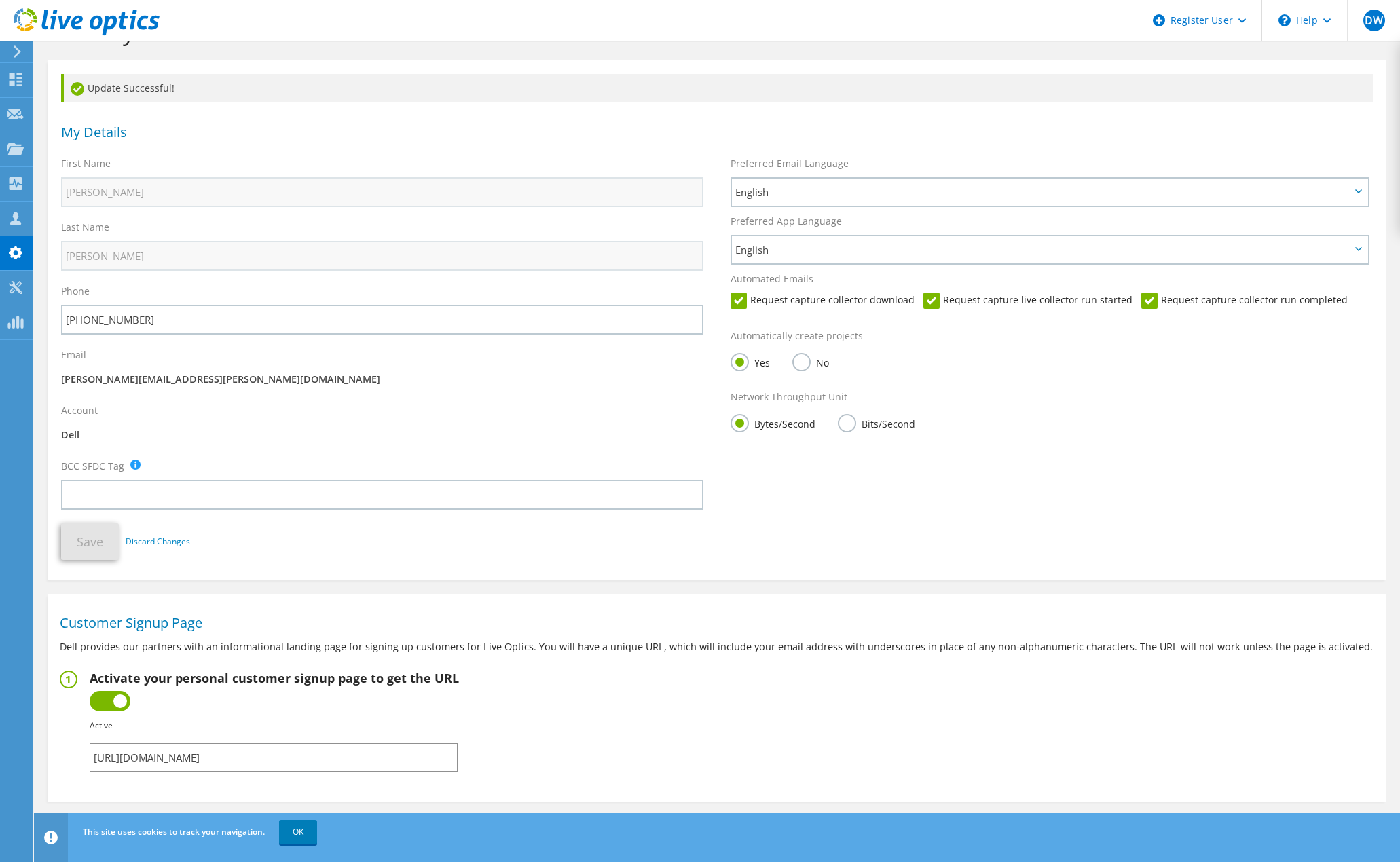
scroll to position [67, 0]
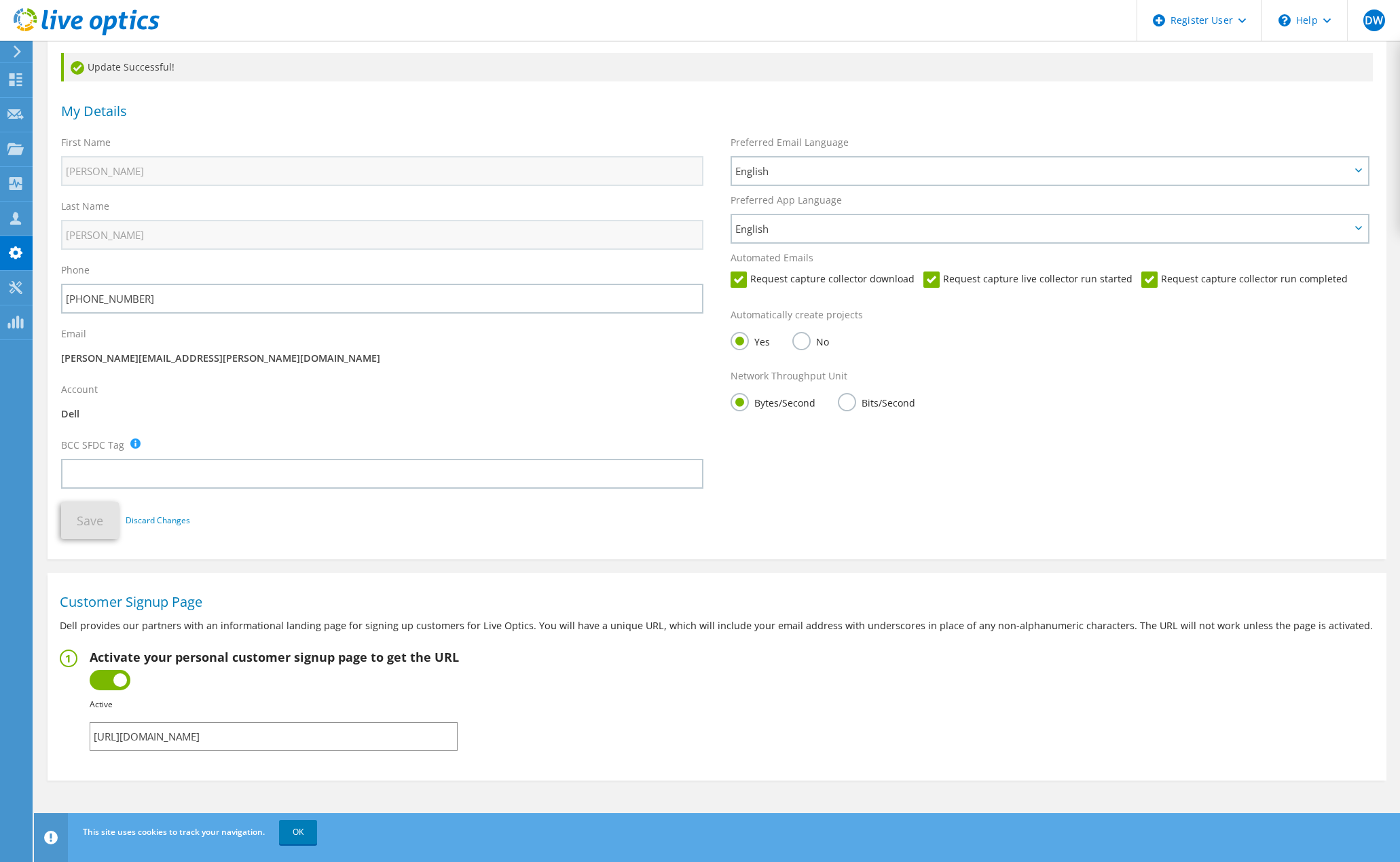
drag, startPoint x: 417, startPoint y: 730, endPoint x: 44, endPoint y: 703, distance: 374.0
click at [44, 703] on form "Edit My Profile Update Successful! My Details First Name David Last Name Wilson…" at bounding box center [717, 377] width 1352 height 806
